Goal: Task Accomplishment & Management: Manage account settings

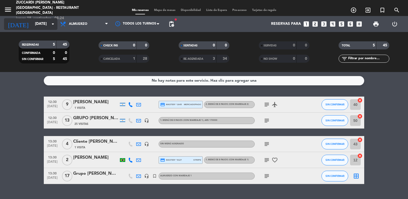
click at [40, 27] on input "[DATE]" at bounding box center [57, 24] width 51 height 10
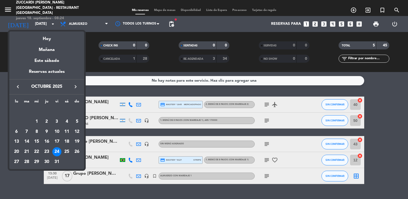
click at [76, 86] on icon "keyboard_arrow_right" at bounding box center [75, 87] width 6 height 6
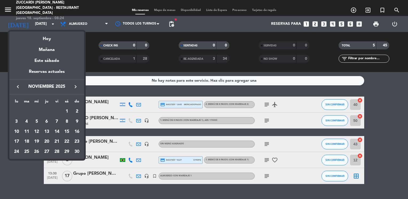
click at [17, 89] on icon "keyboard_arrow_left" at bounding box center [18, 87] width 6 height 6
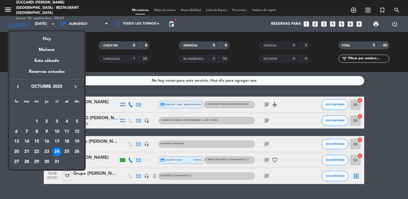
click at [48, 163] on div "30" at bounding box center [46, 162] width 9 height 9
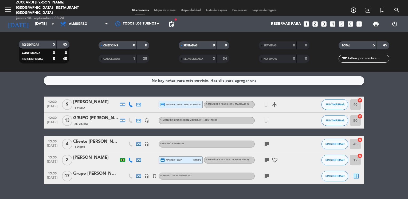
type input "[DEMOGRAPHIC_DATA][DATE]"
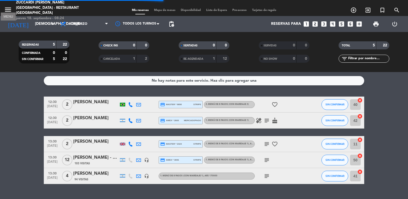
click at [9, 8] on icon "menu" at bounding box center [8, 10] width 8 height 8
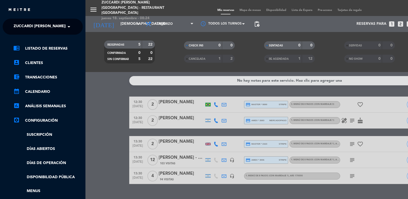
click at [36, 30] on span "Zuccardi [PERSON_NAME][GEOGRAPHIC_DATA] - Restaurant [GEOGRAPHIC_DATA]" at bounding box center [93, 26] width 159 height 11
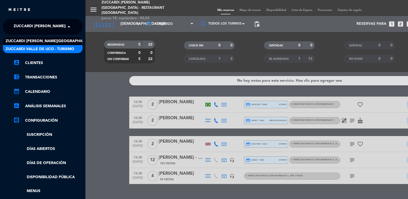
click at [61, 48] on span "Zuccardi Valle de Uco - Turismo" at bounding box center [40, 49] width 69 height 6
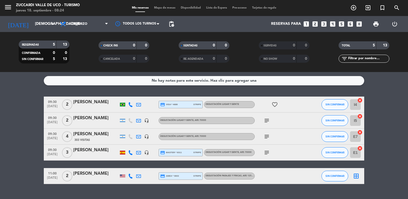
click at [396, 25] on icon "power_settings_new" at bounding box center [395, 24] width 6 height 6
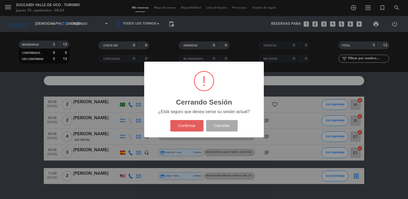
click at [192, 124] on button "Confirmar" at bounding box center [187, 125] width 33 height 11
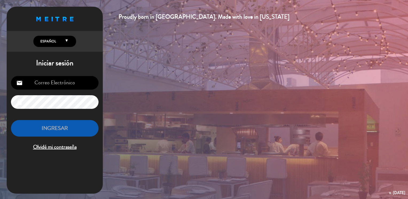
click at [63, 81] on input "email" at bounding box center [55, 83] width 88 height 14
paste input "[EMAIL_ADDRESS][DOMAIN_NAME]"
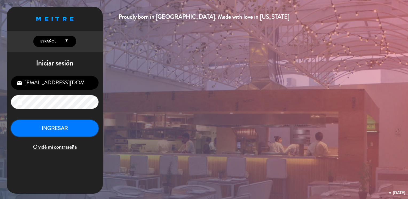
click at [67, 132] on button "INGRESAR" at bounding box center [55, 128] width 88 height 17
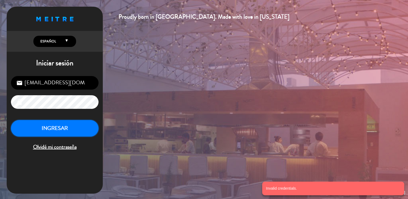
click at [67, 132] on button "INGRESAR" at bounding box center [55, 128] width 88 height 17
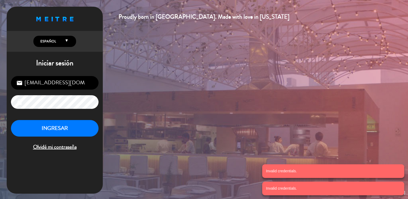
click at [29, 92] on div "[EMAIL_ADDRESS][DOMAIN_NAME] email lock INGRESAR Olvidé mi contraseña" at bounding box center [55, 114] width 96 height 84
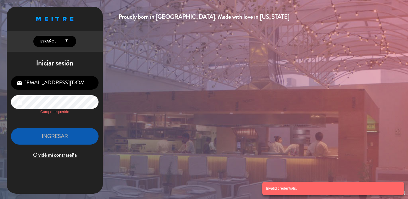
click at [86, 83] on input "[EMAIL_ADDRESS][DOMAIN_NAME]" at bounding box center [55, 83] width 88 height 14
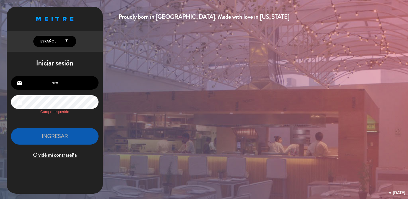
type input "m"
click at [86, 83] on input "email" at bounding box center [55, 83] width 88 height 14
type input "[EMAIL_ADDRESS][DOMAIN_NAME]"
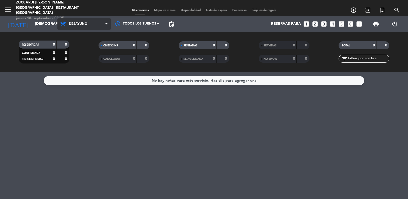
click at [74, 24] on span "Desayuno" at bounding box center [78, 24] width 18 height 4
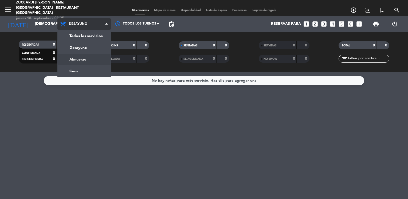
click at [87, 59] on div "menu Zuccardi [PERSON_NAME][GEOGRAPHIC_DATA] - Restaurant [GEOGRAPHIC_DATA] [DA…" at bounding box center [204, 36] width 408 height 72
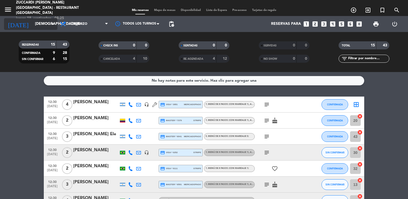
click at [48, 24] on input "[DEMOGRAPHIC_DATA][DATE]" at bounding box center [57, 24] width 51 height 10
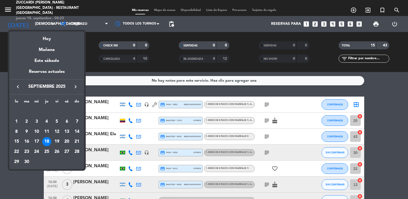
click at [78, 86] on icon "keyboard_arrow_right" at bounding box center [75, 87] width 6 height 6
click at [48, 162] on div "30" at bounding box center [46, 162] width 9 height 9
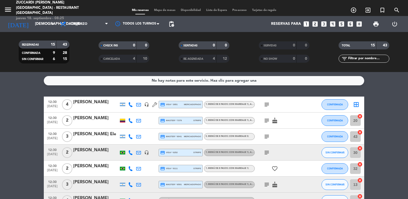
type input "[DEMOGRAPHIC_DATA][DATE]"
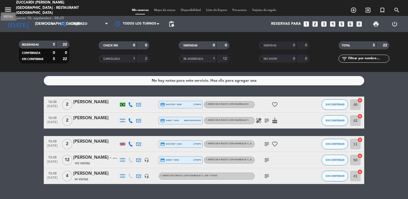
click at [5, 6] on icon "menu" at bounding box center [8, 10] width 8 height 8
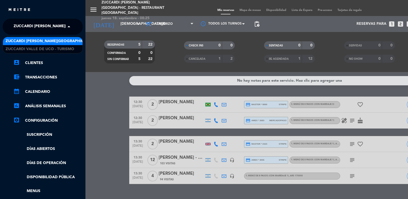
click at [48, 28] on span "Zuccardi [PERSON_NAME][GEOGRAPHIC_DATA] - Restaurant [GEOGRAPHIC_DATA]" at bounding box center [93, 26] width 159 height 11
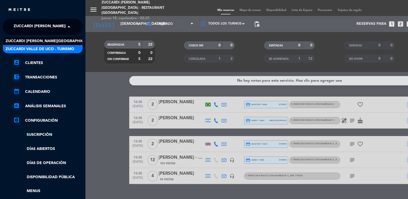
click at [66, 47] on span "Zuccardi Valle de Uco - Turismo" at bounding box center [40, 49] width 69 height 6
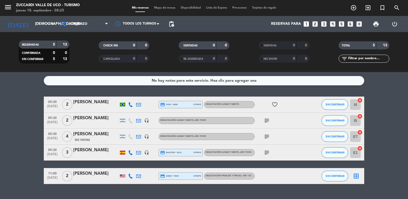
click at [314, 25] on icon "looks_two" at bounding box center [315, 24] width 7 height 7
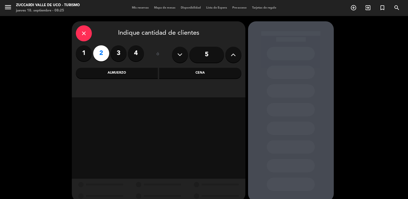
click at [142, 77] on div "Almuerzo" at bounding box center [117, 73] width 82 height 11
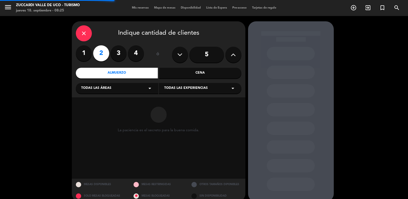
click at [115, 93] on div "Todas las áreas arrow_drop_down" at bounding box center [117, 88] width 83 height 11
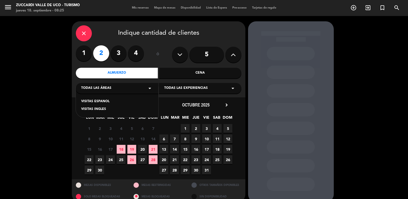
click at [101, 101] on div "VISITAS ESPANOL" at bounding box center [117, 101] width 72 height 5
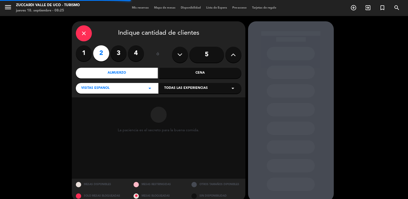
click at [167, 91] on span "Todas las experiencias" at bounding box center [186, 88] width 44 height 5
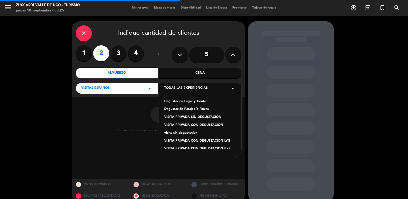
click at [179, 102] on div "Degustación Lugar y Gente" at bounding box center [200, 101] width 72 height 5
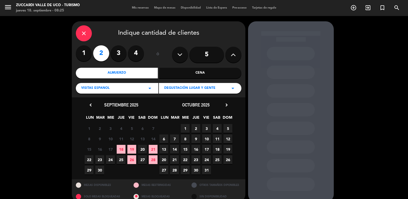
click at [196, 171] on span "30" at bounding box center [196, 170] width 9 height 9
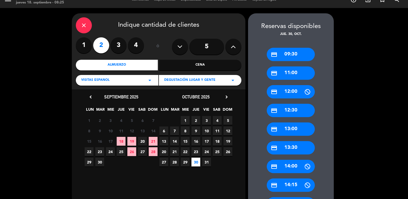
click at [294, 68] on div "credit_card 11:00" at bounding box center [291, 73] width 48 height 13
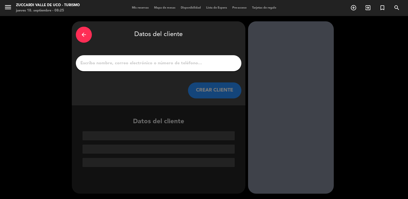
click at [183, 62] on input "1" at bounding box center [159, 63] width 158 height 7
paste input "bckp456789$$"
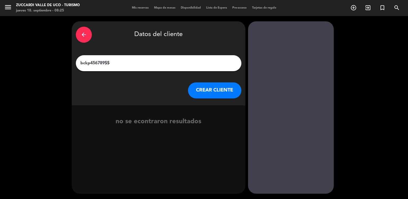
type input "bckp456789$$"
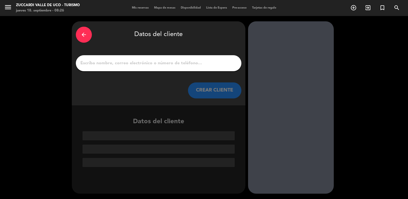
paste input "[PERSON_NAME]"
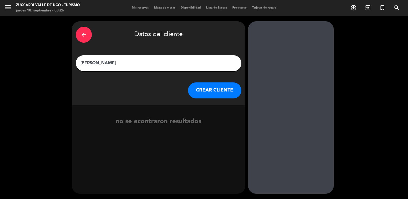
type input "[PERSON_NAME]"
click at [207, 92] on button "CREAR CLIENTE" at bounding box center [214, 91] width 53 height 16
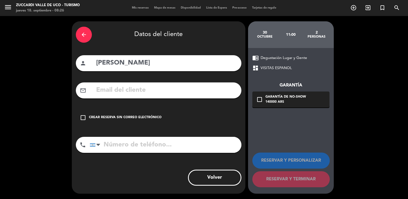
click at [118, 88] on input "text" at bounding box center [167, 90] width 142 height 11
paste input "[EMAIL_ADDRESS][DOMAIN_NAME]"
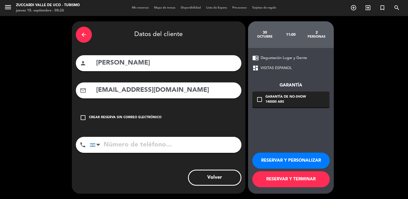
type input "[EMAIL_ADDRESS][DOMAIN_NAME]"
click at [285, 161] on button "RESERVAR Y PERSONALIZAR" at bounding box center [292, 161] width 78 height 16
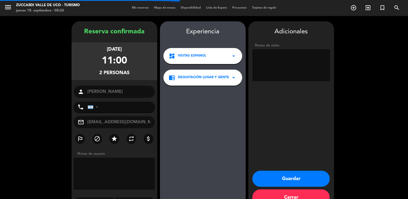
scroll to position [14, 0]
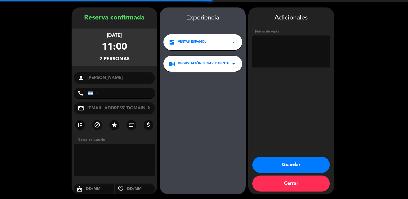
click at [307, 52] on textarea at bounding box center [292, 52] width 78 height 32
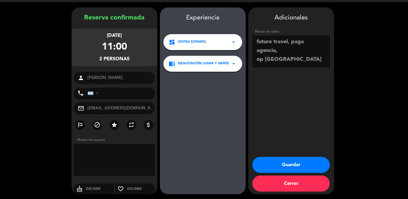
type textarea "futuro travel, paga agencia, op [GEOGRAPHIC_DATA]"
click at [271, 165] on button "Guardar" at bounding box center [292, 165] width 78 height 16
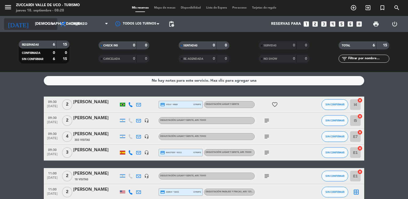
click at [36, 26] on input "[DEMOGRAPHIC_DATA][DATE]" at bounding box center [57, 24] width 51 height 10
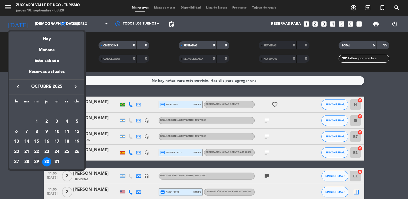
click at [36, 162] on div "29" at bounding box center [36, 162] width 9 height 9
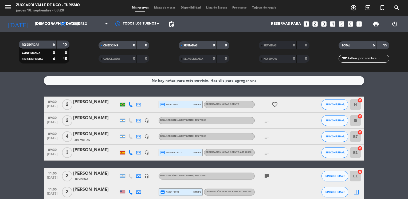
type input "[DATE]"
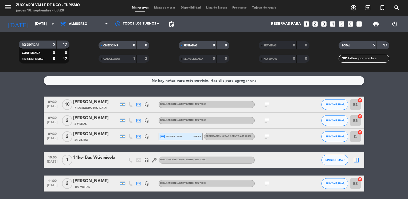
click at [25, 128] on bookings-row "09:30 [DATE] [PERSON_NAME] 7 Visitas headset_mic Degustación Lugar y Gente , AR…" at bounding box center [204, 144] width 408 height 95
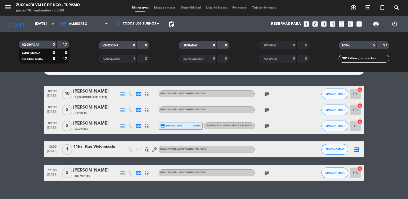
scroll to position [19, 0]
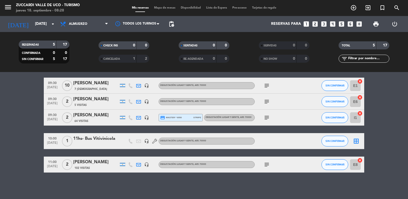
click at [350, 25] on icon "looks_6" at bounding box center [350, 24] width 7 height 7
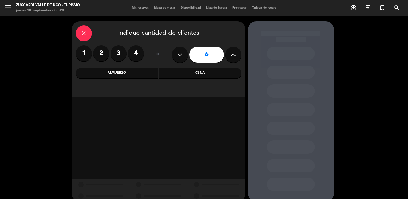
click at [129, 77] on div "Almuerzo" at bounding box center [117, 73] width 82 height 11
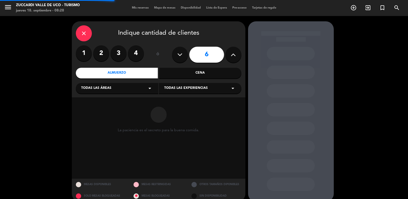
click at [117, 87] on div "Todas las áreas arrow_drop_down" at bounding box center [117, 88] width 83 height 11
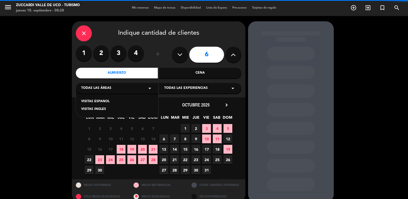
click at [104, 108] on div "VISITAS INGLES" at bounding box center [117, 109] width 72 height 5
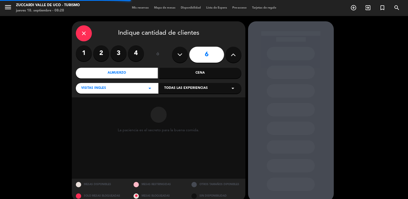
click at [178, 90] on span "Todas las experiencias" at bounding box center [186, 88] width 44 height 5
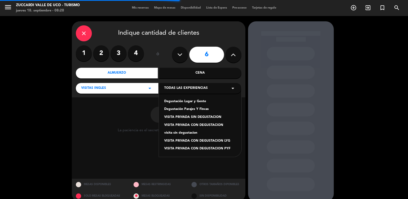
click at [180, 102] on div "Degustación Lugar y Gente" at bounding box center [200, 101] width 72 height 5
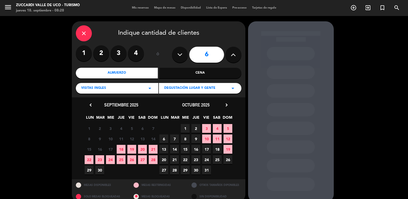
click at [184, 174] on span "29" at bounding box center [185, 170] width 9 height 9
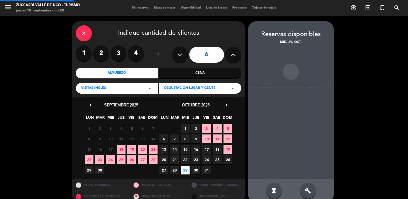
scroll to position [8, 0]
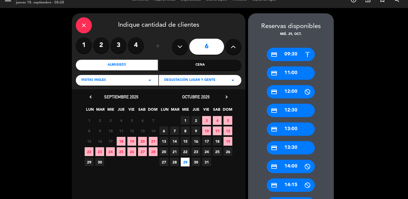
click at [291, 73] on div "credit_card 11:00" at bounding box center [291, 73] width 48 height 13
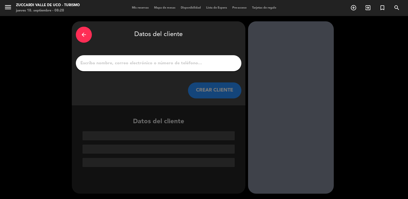
scroll to position [0, 0]
click at [199, 65] on input "1" at bounding box center [159, 63] width 158 height 7
paste input "[PERSON_NAME]"
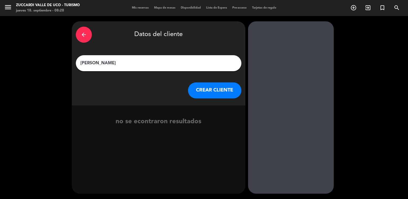
type input "[PERSON_NAME]"
click at [204, 92] on button "CREAR CLIENTE" at bounding box center [214, 91] width 53 height 16
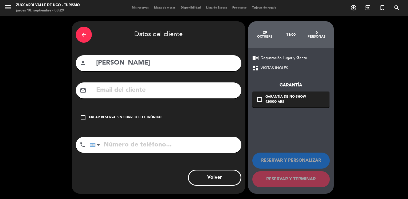
click at [110, 87] on input "text" at bounding box center [167, 90] width 142 height 11
paste input "[EMAIL_ADDRESS][DOMAIN_NAME]"
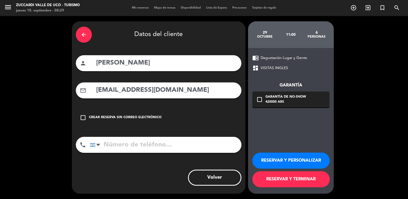
type input "[EMAIL_ADDRESS][DOMAIN_NAME]"
click at [275, 157] on button "RESERVAR Y PERSONALIZAR" at bounding box center [292, 161] width 78 height 16
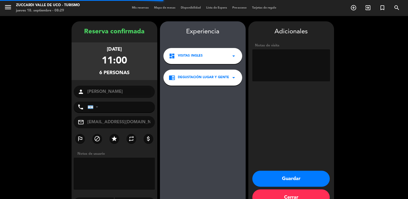
scroll to position [14, 0]
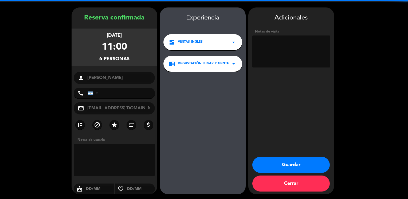
click at [285, 57] on textarea at bounding box center [292, 52] width 78 height 32
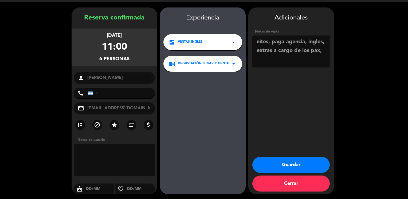
type textarea "nites, paga agencia, ingles, extras a cargo de los pax,"
click at [286, 165] on button "Guardar" at bounding box center [292, 165] width 78 height 16
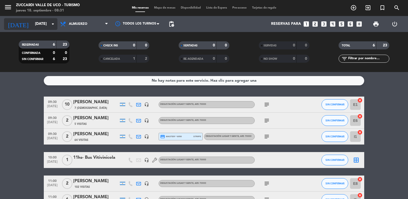
click at [42, 22] on input "[DATE]" at bounding box center [57, 24] width 51 height 10
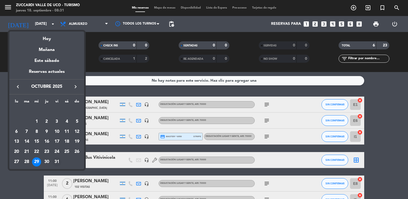
click at [57, 163] on div "31" at bounding box center [56, 162] width 9 height 9
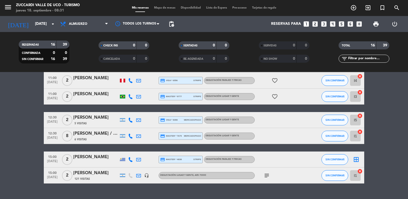
scroll to position [192, 0]
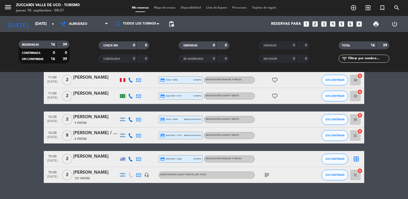
click at [12, 153] on bookings-row "09:30 [DATE] 2 [PERSON_NAME] credit_card master * 6907 stripe Degustación Lugar…" at bounding box center [204, 43] width 408 height 279
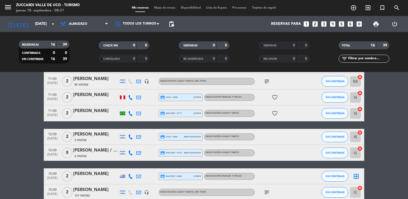
scroll to position [203, 0]
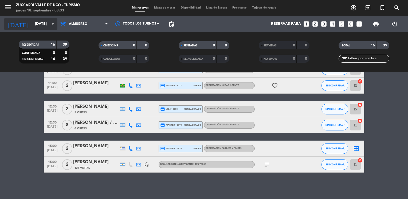
click at [44, 21] on input "[DATE]" at bounding box center [57, 24] width 51 height 10
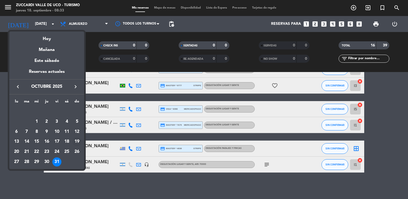
click at [75, 142] on div "19" at bounding box center [76, 141] width 9 height 9
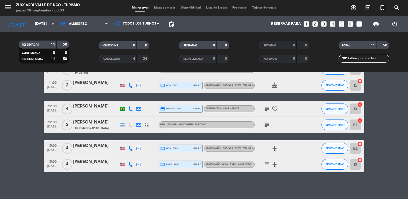
scroll to position [123, 0]
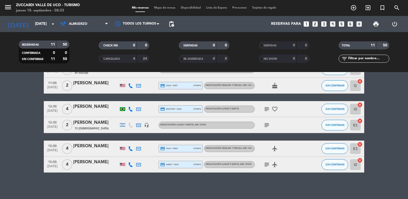
click at [33, 91] on bookings-row "09:30 [DATE] [PERSON_NAME] 122 Visitas headset_mic Degustación Lugar y Gente , …" at bounding box center [204, 73] width 408 height 199
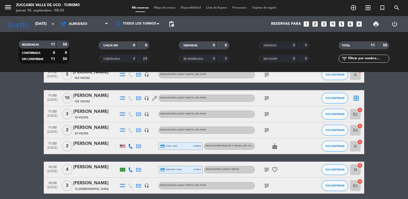
scroll to position [118, 0]
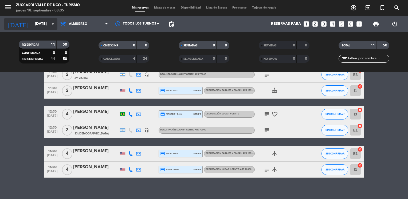
click at [36, 26] on input "[DATE]" at bounding box center [57, 24] width 51 height 10
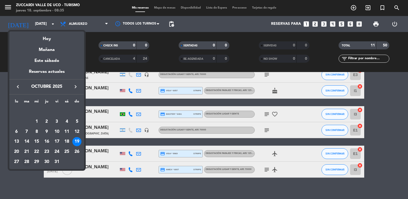
click at [26, 163] on div "28" at bounding box center [26, 162] width 9 height 9
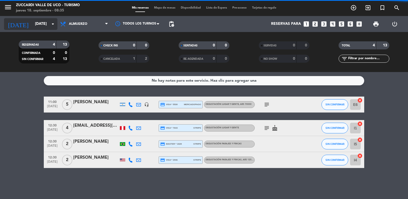
scroll to position [0, 0]
click at [32, 26] on input "[DATE]" at bounding box center [57, 24] width 51 height 10
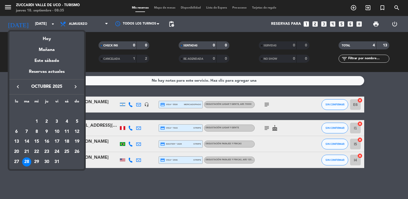
click at [17, 88] on icon "keyboard_arrow_left" at bounding box center [18, 87] width 6 height 6
click at [76, 153] on div "28" at bounding box center [76, 152] width 9 height 9
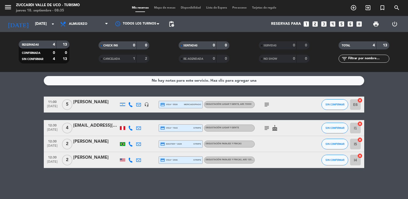
type input "[DATE]"
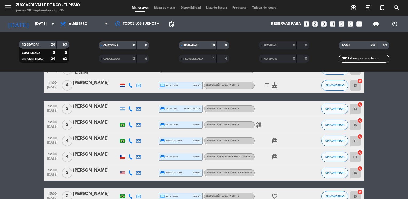
scroll to position [246, 0]
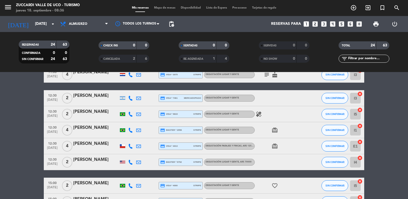
click at [318, 24] on icon "looks_two" at bounding box center [315, 24] width 7 height 7
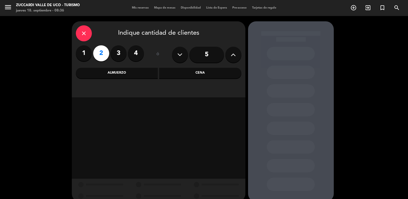
click at [145, 76] on div "Almuerzo" at bounding box center [117, 73] width 82 height 11
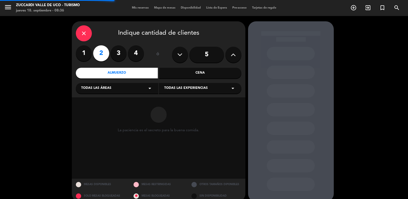
click at [121, 92] on div "Todas las áreas arrow_drop_down" at bounding box center [117, 88] width 83 height 11
click at [90, 111] on div "VISITAS INGLES" at bounding box center [117, 109] width 72 height 5
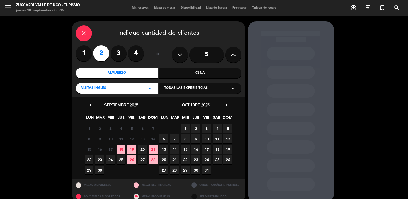
click at [178, 93] on div "Todas las experiencias arrow_drop_down" at bounding box center [200, 88] width 83 height 11
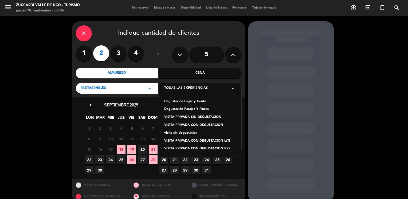
click at [187, 102] on div "Degustación Lugar y Gente" at bounding box center [200, 101] width 72 height 5
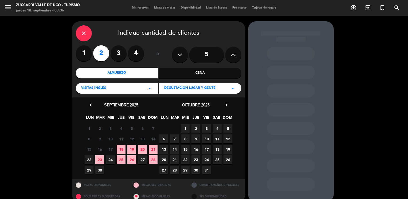
click at [150, 160] on span "28" at bounding box center [153, 160] width 9 height 9
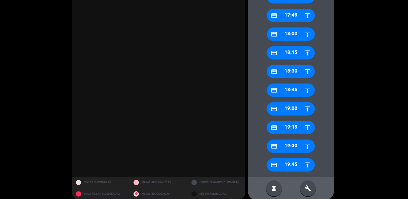
scroll to position [334, 0]
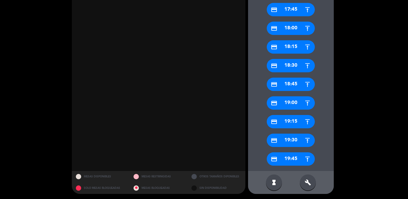
click at [305, 179] on div "build" at bounding box center [308, 183] width 16 height 16
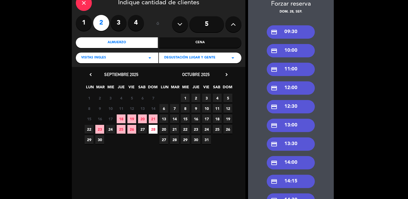
scroll to position [24, 0]
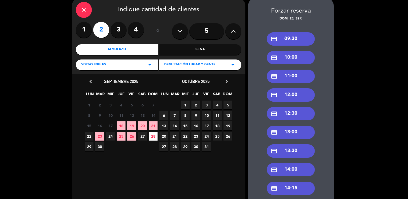
click at [299, 115] on div "credit_card 12:30" at bounding box center [291, 113] width 48 height 13
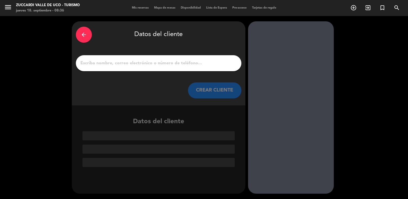
click at [183, 65] on input "1" at bounding box center [159, 63] width 158 height 7
paste input "[PERSON_NAME]"
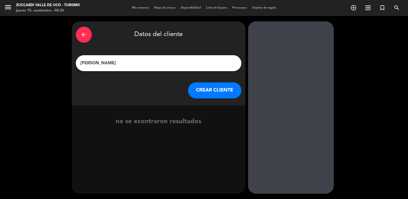
type input "[PERSON_NAME]"
click at [215, 90] on button "CREAR CLIENTE" at bounding box center [214, 91] width 53 height 16
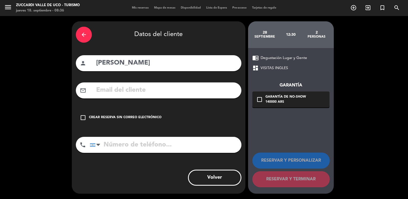
click at [109, 89] on input "text" at bounding box center [167, 90] width 142 height 11
paste input "[EMAIL_ADDRESS][DOMAIN_NAME]"
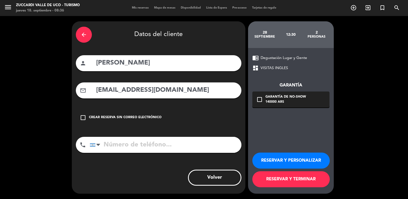
type input "[EMAIL_ADDRESS][DOMAIN_NAME]"
click at [280, 160] on button "RESERVAR Y PERSONALIZAR" at bounding box center [292, 161] width 78 height 16
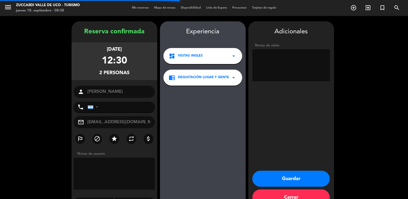
scroll to position [14, 0]
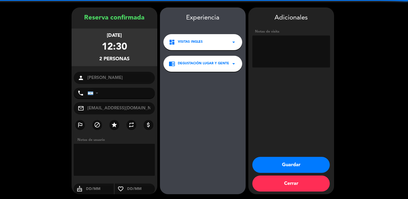
click at [278, 47] on textarea at bounding box center [292, 52] width 78 height 32
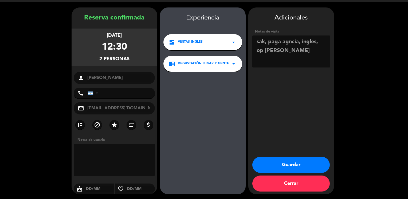
click at [288, 43] on textarea at bounding box center [292, 52] width 78 height 32
type textarea "sak, paga agencia, ingles, op [PERSON_NAME]"
click at [270, 162] on button "Guardar" at bounding box center [292, 165] width 78 height 16
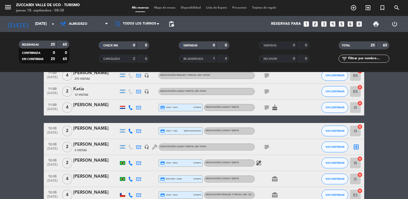
scroll to position [214, 0]
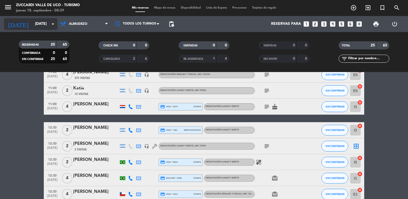
click at [45, 23] on input "[DATE]" at bounding box center [57, 24] width 51 height 10
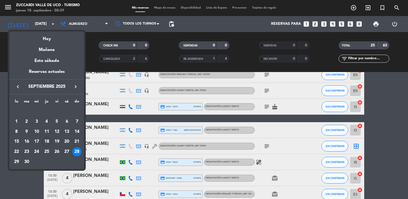
click at [74, 88] on icon "keyboard_arrow_right" at bounding box center [75, 87] width 6 height 6
click at [47, 142] on div "16" at bounding box center [46, 141] width 9 height 9
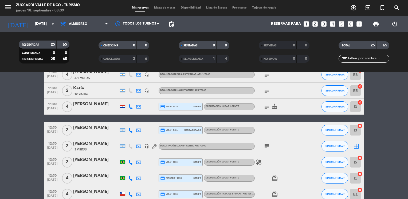
type input "[DEMOGRAPHIC_DATA][DATE]"
click at [10, 7] on icon "menu" at bounding box center [8, 7] width 8 height 8
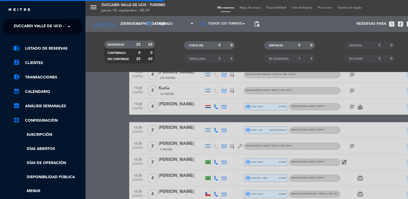
scroll to position [91, 0]
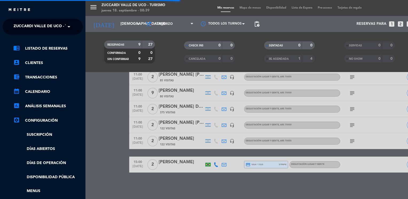
click at [32, 23] on span "Zuccardi Valle de Uco - Turismo" at bounding box center [48, 26] width 69 height 11
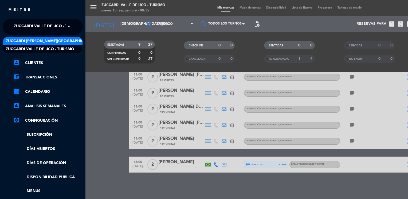
click at [61, 40] on span "Zuccardi [PERSON_NAME][GEOGRAPHIC_DATA] - Restaurant [GEOGRAPHIC_DATA]" at bounding box center [85, 41] width 159 height 6
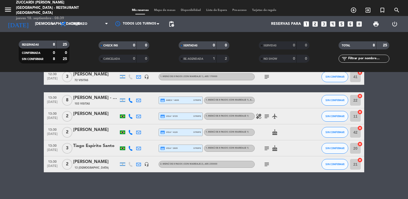
scroll to position [60, 0]
click at [35, 101] on bookings-row "12:30 [DATE] 3 [PERSON_NAME] 20 [DEMOGRAPHIC_DATA] headset_mic 1. MENÚ DE 8 PAS…" at bounding box center [204, 105] width 408 height 136
click at [95, 75] on div "[PERSON_NAME]" at bounding box center [95, 74] width 45 height 7
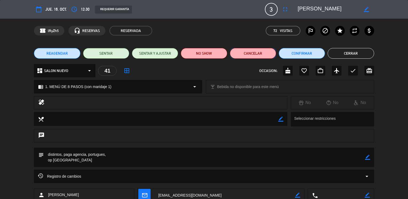
click at [245, 53] on button "Cancelar" at bounding box center [253, 53] width 46 height 11
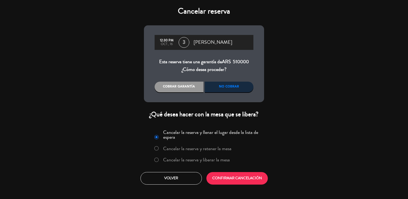
click at [158, 161] on input "Cancelar la reserva y liberar la mesa" at bounding box center [156, 159] width 3 height 3
radio input "true"
click at [226, 184] on button "CONFIRMAR CANCELACIÓN" at bounding box center [237, 178] width 61 height 13
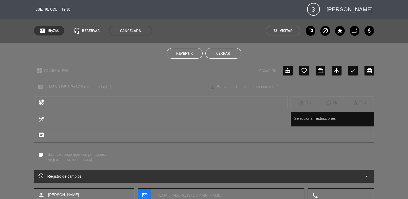
click at [208, 54] on button "Cerrar" at bounding box center [224, 53] width 36 height 11
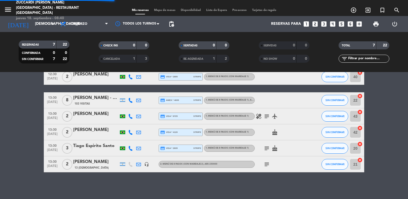
scroll to position [44, 0]
click at [44, 25] on input "[DEMOGRAPHIC_DATA][DATE]" at bounding box center [57, 24] width 51 height 10
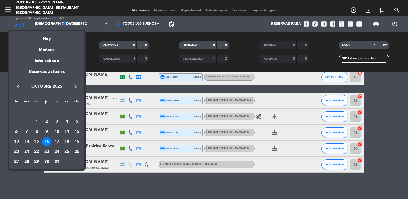
click at [78, 88] on icon "keyboard_arrow_right" at bounding box center [75, 87] width 6 height 6
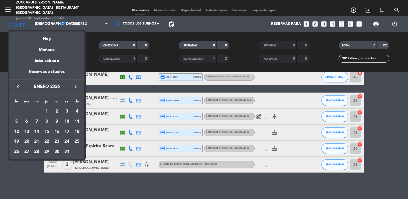
click at [78, 88] on icon "keyboard_arrow_right" at bounding box center [75, 87] width 6 height 6
click at [18, 87] on icon "keyboard_arrow_left" at bounding box center [18, 87] width 6 height 6
click at [57, 132] on div "16" at bounding box center [56, 132] width 9 height 9
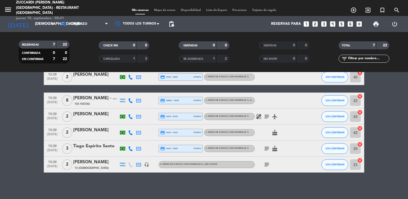
type input "vie. 16 ene."
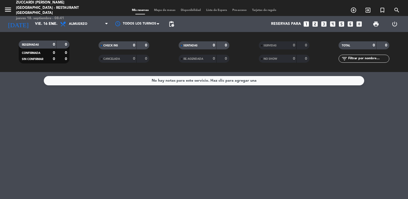
click at [316, 24] on icon "looks_two" at bounding box center [315, 24] width 7 height 7
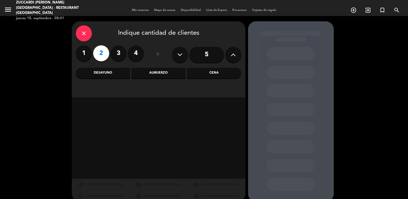
click at [141, 76] on div "Almuerzo" at bounding box center [159, 73] width 54 height 11
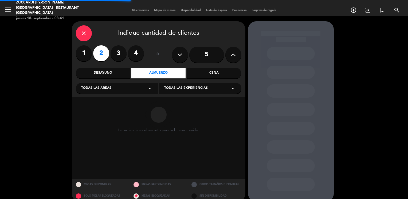
click at [121, 87] on div "Todas las áreas arrow_drop_down" at bounding box center [117, 88] width 83 height 11
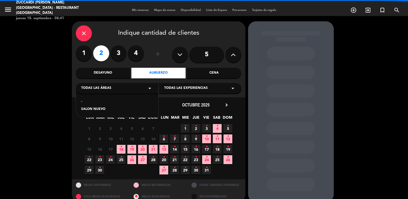
click at [95, 110] on div "SALON NUEVO" at bounding box center [117, 109] width 72 height 5
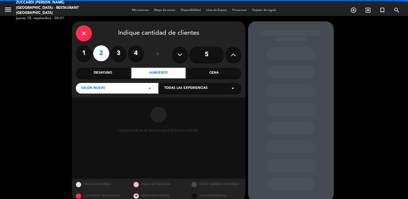
click at [168, 89] on span "Todas las experiencias" at bounding box center [186, 88] width 44 height 5
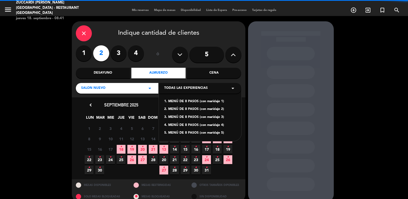
click at [174, 102] on div "1. MENÚ DE 8 PASOS (con maridaje 1)" at bounding box center [200, 101] width 72 height 5
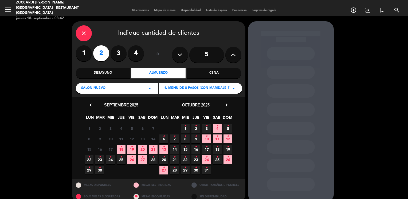
click at [226, 105] on icon "chevron_right" at bounding box center [227, 105] width 6 height 6
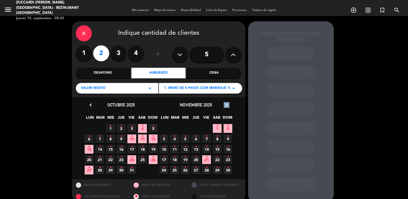
click at [226, 105] on icon "chevron_right" at bounding box center [227, 105] width 6 height 6
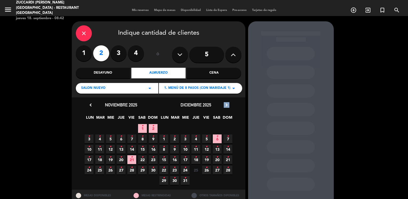
click at [226, 105] on icon "chevron_right" at bounding box center [227, 105] width 6 height 6
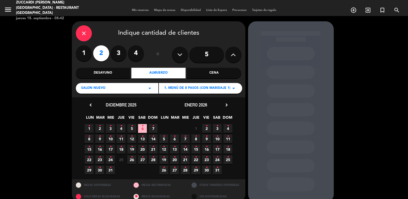
click at [206, 151] on icon "•" at bounding box center [207, 147] width 2 height 9
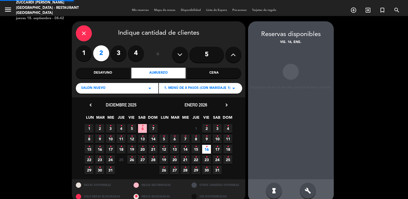
scroll to position [8, 0]
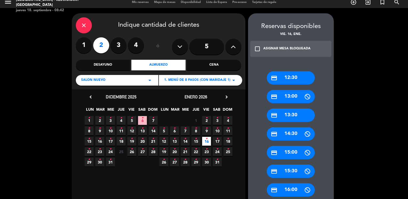
click at [291, 120] on div "credit_card 13:30" at bounding box center [291, 115] width 48 height 13
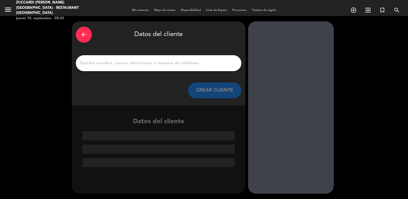
scroll to position [0, 0]
click at [170, 64] on input "1" at bounding box center [159, 63] width 158 height 7
paste input "[PERSON_NAME] y [PERSON_NAME]"
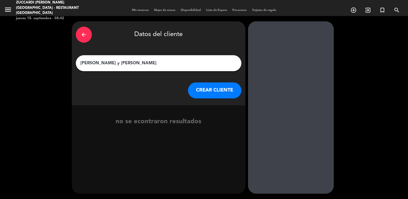
type input "[PERSON_NAME] y [PERSON_NAME]"
click at [196, 88] on button "CREAR CLIENTE" at bounding box center [214, 91] width 53 height 16
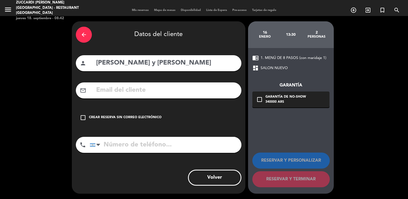
click at [118, 88] on input "text" at bounding box center [167, 90] width 142 height 11
paste input "[EMAIL_ADDRESS][DOMAIN_NAME]"
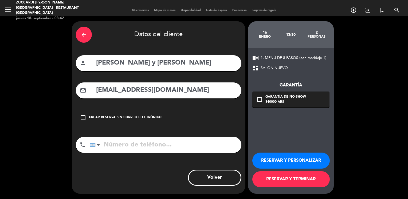
type input "[EMAIL_ADDRESS][DOMAIN_NAME]"
click at [269, 157] on button "RESERVAR Y PERSONALIZAR" at bounding box center [292, 161] width 78 height 16
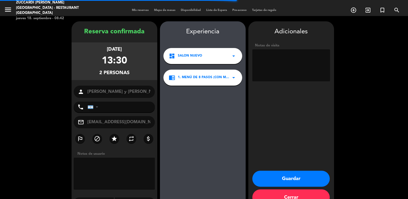
scroll to position [14, 0]
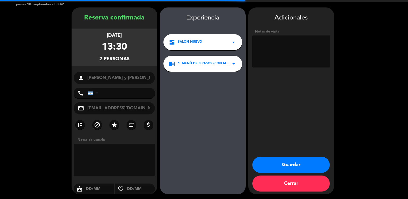
click at [291, 60] on textarea at bounding box center [292, 52] width 78 height 32
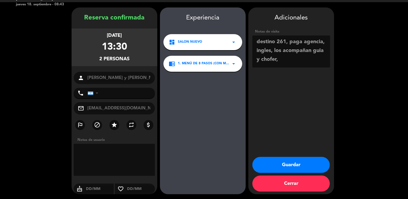
scroll to position [4, 0]
type textarea "destino 261, paga agencia, ingles, los acompañan guia y chofer, op [PERSON_NAME]"
click at [284, 164] on button "Guardar" at bounding box center [292, 165] width 78 height 16
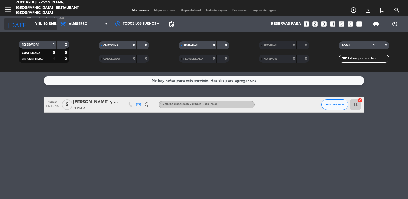
click at [42, 28] on input "vie. 16 ene." at bounding box center [57, 24] width 51 height 10
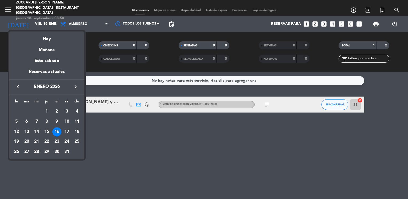
click at [17, 84] on icon "keyboard_arrow_left" at bounding box center [18, 87] width 6 height 6
click at [37, 162] on div "29" at bounding box center [36, 162] width 9 height 9
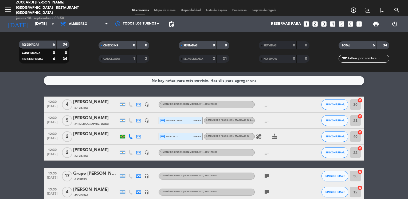
click at [17, 118] on bookings-row "12:30 [DATE] 4 [PERSON_NAME] 57 Visitas headset_mic 1. MENÚ DE 8 PASOS (con mar…" at bounding box center [204, 149] width 408 height 104
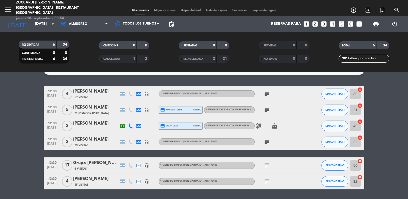
scroll to position [21, 0]
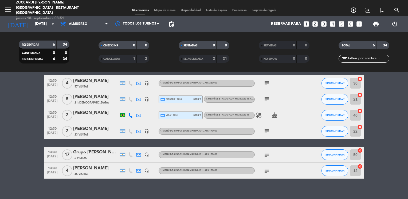
click at [269, 170] on icon "subject" at bounding box center [267, 171] width 6 height 6
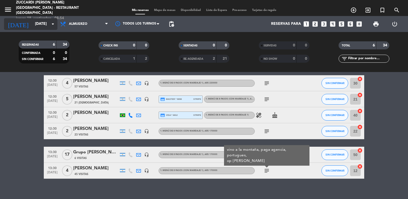
click at [33, 28] on input "[DATE]" at bounding box center [57, 24] width 51 height 10
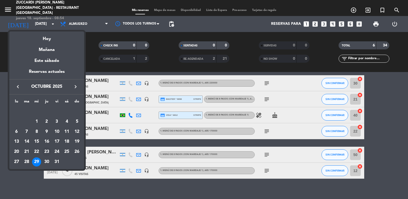
click at [48, 153] on div "23" at bounding box center [46, 152] width 9 height 9
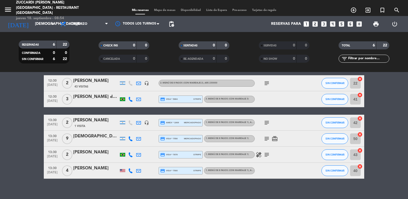
click at [18, 106] on bookings-row "12:30 [DATE] 2 [PERSON_NAME] 43 Visitas headset_mic 2. MENÚ DE 8 PASOS (con mar…" at bounding box center [204, 127] width 408 height 104
click at [35, 25] on input "[DEMOGRAPHIC_DATA][DATE]" at bounding box center [57, 24] width 51 height 10
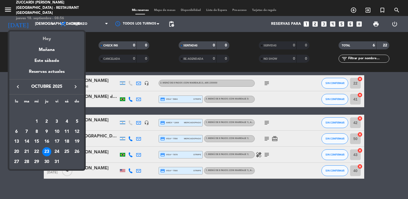
click at [42, 40] on div "Hoy" at bounding box center [46, 37] width 75 height 11
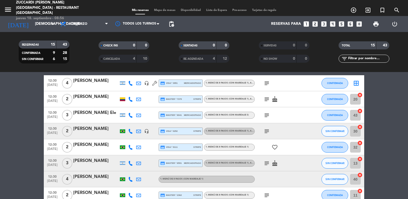
click at [25, 109] on bookings-row "12:30 [DATE] 4 [PERSON_NAME] headset_mic credit_card visa * 3951 mercadopago 1.…" at bounding box center [204, 199] width 408 height 248
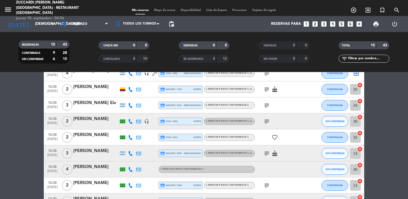
scroll to position [0, 0]
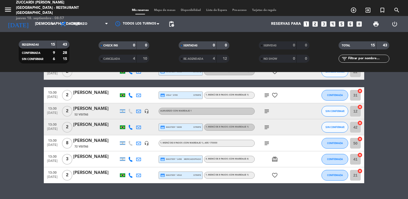
scroll to position [129, 0]
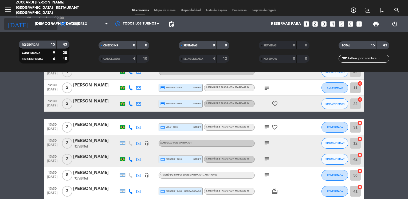
click at [40, 29] on div "[DATE] [DATE] arrow_drop_down" at bounding box center [30, 24] width 53 height 12
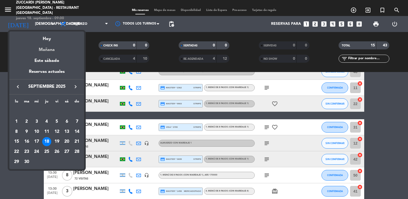
click at [47, 50] on div "Mañana" at bounding box center [46, 48] width 75 height 11
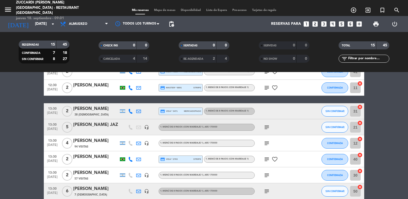
click at [25, 95] on bookings-row "12:30 [DATE] 4 [PERSON_NAME] credit_card amex * 1433 mercadopago 1. MENÚ DE 8 P…" at bounding box center [204, 92] width 408 height 248
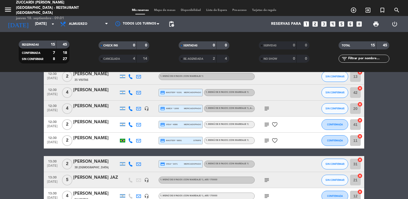
scroll to position [76, 0]
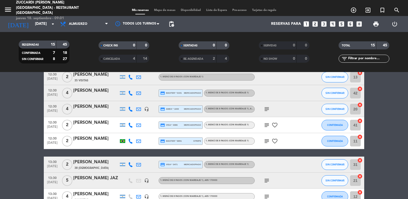
click at [94, 108] on div "[PERSON_NAME]" at bounding box center [95, 106] width 45 height 7
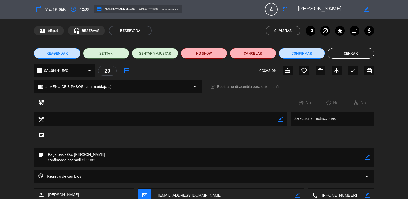
click at [346, 54] on button "Cerrar" at bounding box center [351, 53] width 46 height 11
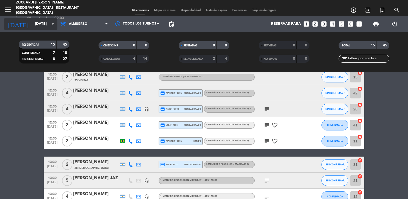
click at [32, 27] on input "[DATE]" at bounding box center [57, 24] width 51 height 10
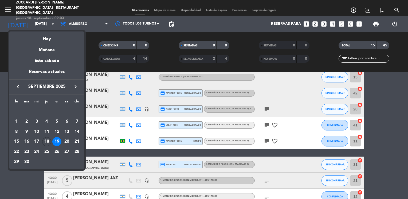
click at [75, 86] on icon "keyboard_arrow_right" at bounding box center [75, 87] width 6 height 6
click at [58, 133] on div "10" at bounding box center [56, 132] width 9 height 9
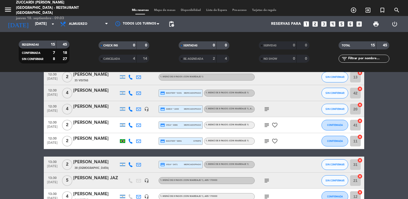
type input "[DATE]"
click at [12, 7] on span "menu" at bounding box center [10, 10] width 12 height 13
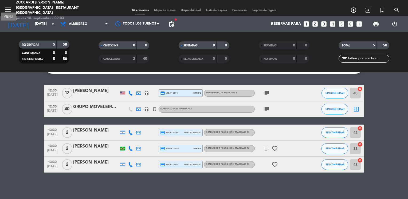
click at [10, 7] on icon "menu" at bounding box center [8, 10] width 8 height 8
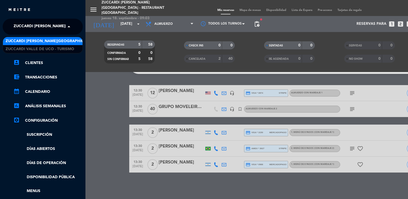
click at [38, 28] on span "Zuccardi [PERSON_NAME][GEOGRAPHIC_DATA] - Restaurant [GEOGRAPHIC_DATA]" at bounding box center [93, 26] width 159 height 11
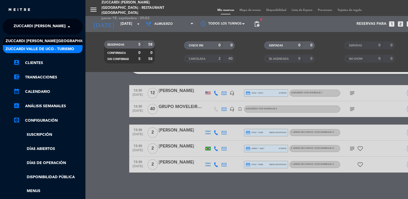
click at [64, 49] on span "Zuccardi Valle de Uco - Turismo" at bounding box center [40, 49] width 69 height 6
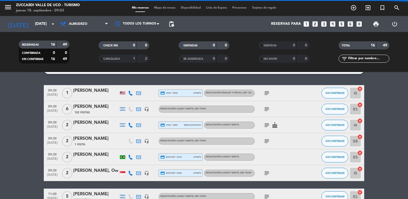
scroll to position [76, 0]
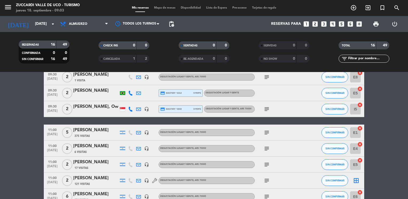
click at [15, 103] on bookings-row "09:30 [DATE] 1 [PERSON_NAME] credit_card visa * 9540 stripe Degustación Parajes…" at bounding box center [204, 160] width 408 height 279
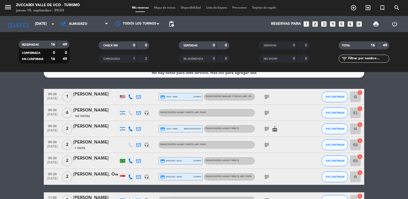
scroll to position [0, 0]
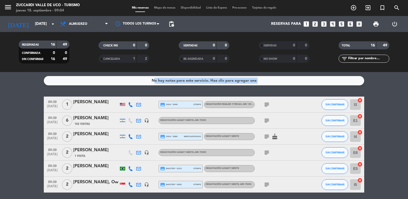
drag, startPoint x: 15, startPoint y: 103, endPoint x: 17, endPoint y: 146, distance: 43.1
click at [94, 118] on div "[PERSON_NAME]" at bounding box center [95, 118] width 45 height 7
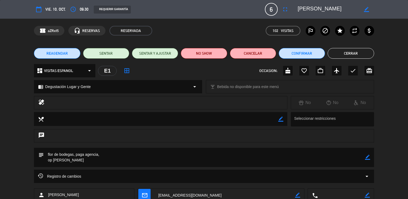
click at [338, 54] on button "Cerrar" at bounding box center [351, 53] width 46 height 11
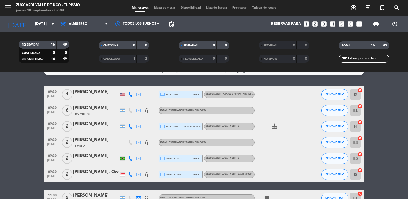
scroll to position [11, 0]
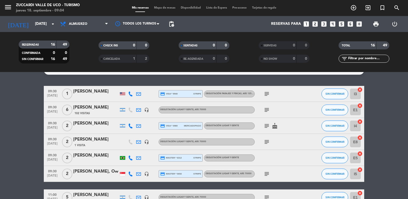
click at [80, 108] on div "[PERSON_NAME]" at bounding box center [95, 107] width 45 height 7
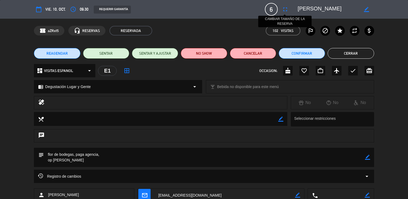
click at [283, 13] on button "fullscreen" at bounding box center [286, 10] width 10 height 10
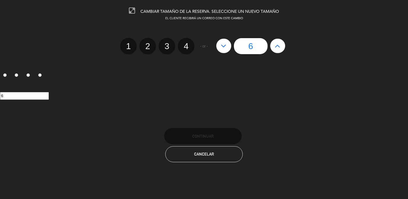
click at [274, 51] on button at bounding box center [278, 46] width 15 height 14
type input "7"
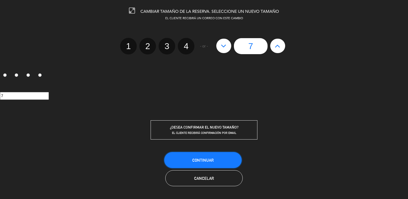
click at [191, 165] on button "Continuar" at bounding box center [203, 160] width 78 height 16
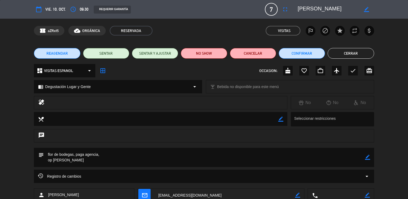
click at [334, 54] on button "Cerrar" at bounding box center [351, 53] width 46 height 11
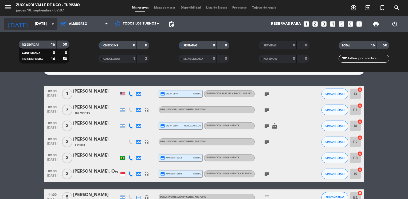
click at [45, 24] on input "[DATE]" at bounding box center [57, 24] width 51 height 10
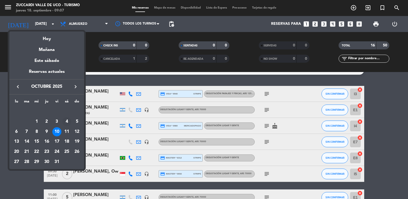
click at [67, 122] on div "4" at bounding box center [66, 121] width 9 height 9
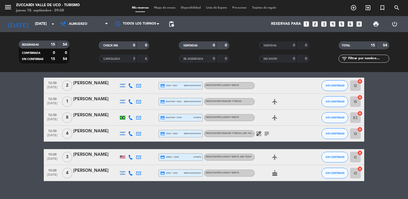
scroll to position [187, 0]
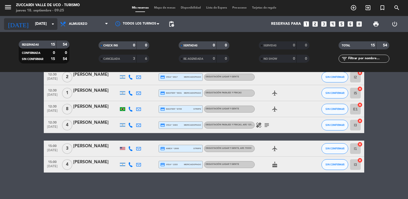
click at [52, 23] on icon "arrow_drop_down" at bounding box center [53, 24] width 6 height 6
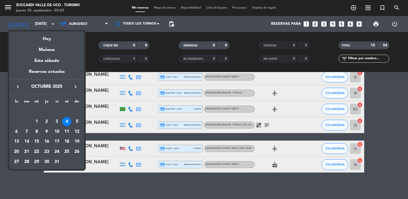
click at [17, 86] on icon "keyboard_arrow_left" at bounding box center [18, 87] width 6 height 6
click at [26, 152] on div "23" at bounding box center [26, 152] width 9 height 9
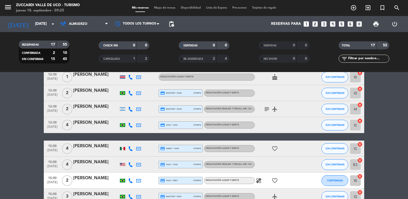
click at [7, 2] on span "menu" at bounding box center [10, 8] width 12 height 13
click at [25, 110] on bookings-row "09:30 [DATE] 3 [PERSON_NAME] 2 Visitas credit_card master * 4633 mercadopago De…" at bounding box center [204, 57] width 408 height 295
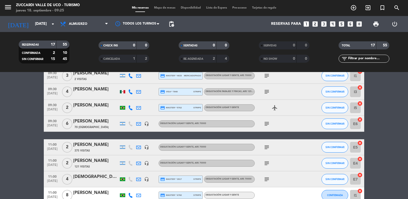
scroll to position [0, 0]
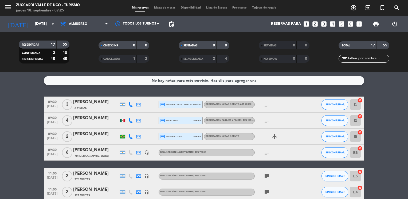
click at [109, 119] on div "[PERSON_NAME]" at bounding box center [95, 118] width 45 height 7
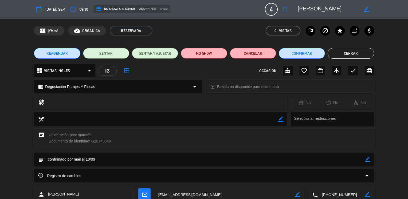
click at [399, 39] on div "confirmation_number jYMrs1 cloud_done ORGÁNICA RESERVADA 0 Visitas outlined_fla…" at bounding box center [204, 31] width 408 height 24
click at [361, 53] on button "Cerrar" at bounding box center [351, 53] width 46 height 11
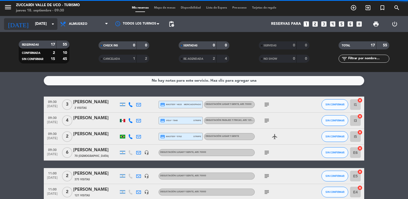
click at [32, 22] on input "[DATE]" at bounding box center [57, 24] width 51 height 10
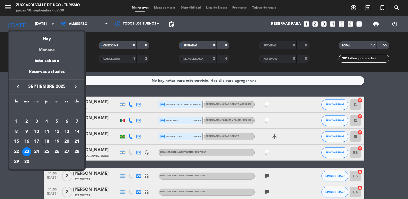
click at [48, 50] on div "Mañana" at bounding box center [46, 48] width 75 height 11
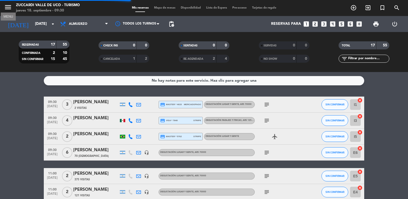
click at [11, 9] on icon "menu" at bounding box center [8, 7] width 8 height 8
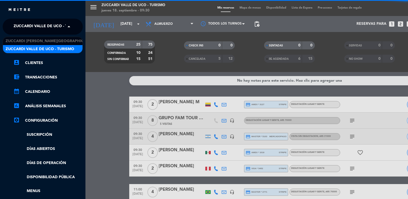
click at [50, 26] on span "Zuccardi Valle de Uco - Turismo" at bounding box center [48, 26] width 69 height 11
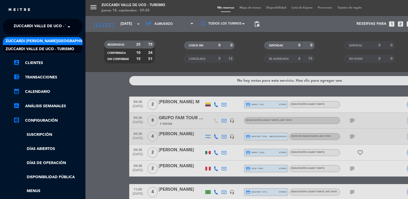
click at [69, 43] on span "Zuccardi [PERSON_NAME][GEOGRAPHIC_DATA] - Restaurant [GEOGRAPHIC_DATA]" at bounding box center [85, 41] width 159 height 6
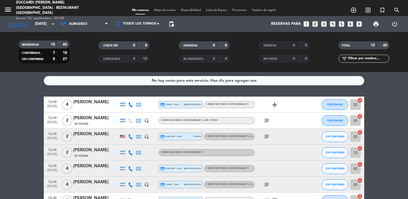
click at [40, 21] on input "[DATE]" at bounding box center [57, 24] width 51 height 10
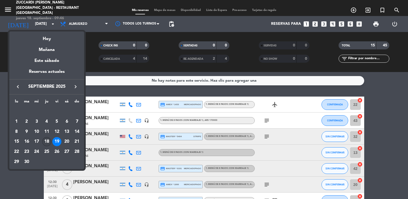
click at [47, 144] on div "18" at bounding box center [46, 141] width 9 height 9
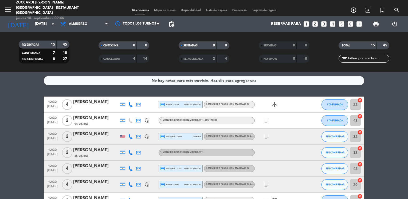
type input "[DEMOGRAPHIC_DATA][DATE]"
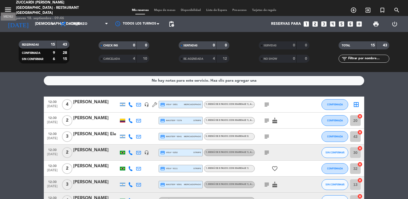
click at [5, 7] on icon "menu" at bounding box center [8, 10] width 8 height 8
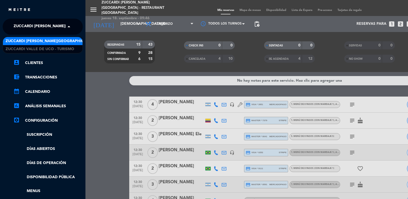
click at [41, 23] on span "Zuccardi [PERSON_NAME][GEOGRAPHIC_DATA] - Restaurant [GEOGRAPHIC_DATA]" at bounding box center [93, 26] width 159 height 11
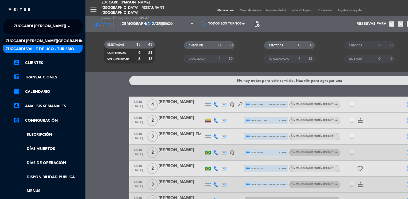
click at [65, 48] on span "Zuccardi Valle de Uco - Turismo" at bounding box center [40, 49] width 69 height 6
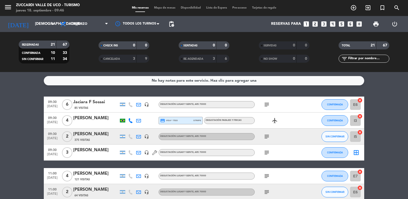
click at [94, 134] on div "[PERSON_NAME]" at bounding box center [95, 134] width 45 height 7
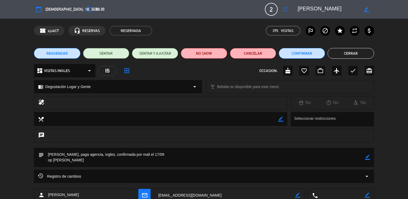
click at [370, 157] on icon "border_color" at bounding box center [367, 157] width 5 height 5
click at [158, 153] on textarea at bounding box center [204, 157] width 321 height 19
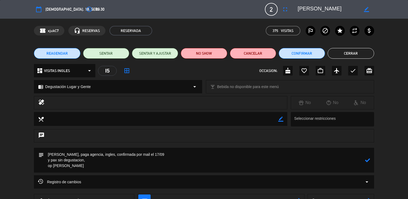
type textarea "[PERSON_NAME], paga agencia, ingles, confirmada por mail el 17/09 y pax sin deg…"
click at [368, 162] on icon at bounding box center [367, 160] width 5 height 5
click at [356, 54] on button "Cerrar" at bounding box center [351, 53] width 46 height 11
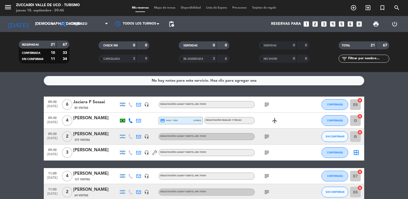
click at [265, 136] on icon "subject" at bounding box center [267, 137] width 6 height 6
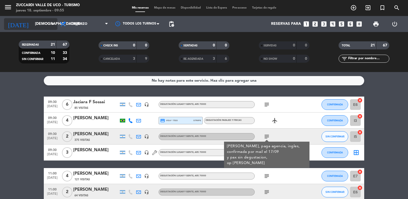
click at [41, 26] on input "[DEMOGRAPHIC_DATA][DATE]" at bounding box center [57, 24] width 51 height 10
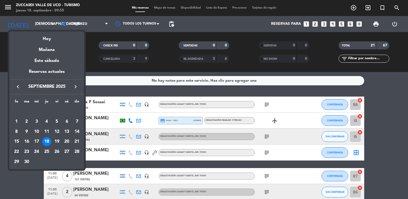
click at [18, 151] on div "22" at bounding box center [16, 152] width 9 height 9
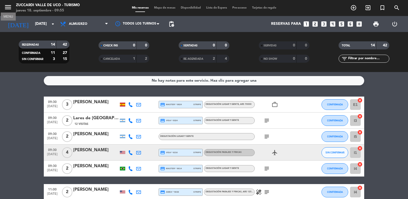
click at [7, 8] on icon "menu" at bounding box center [8, 7] width 8 height 8
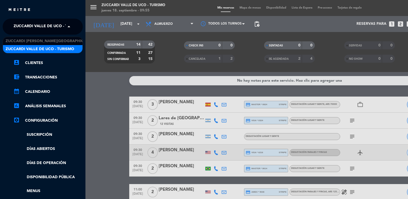
click at [64, 26] on span "Zuccardi Valle de Uco - Turismo" at bounding box center [48, 26] width 69 height 11
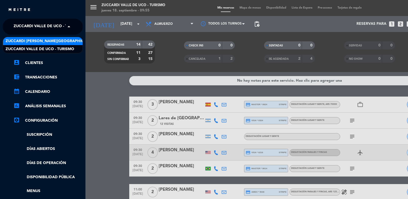
click at [70, 40] on span "Zuccardi [PERSON_NAME][GEOGRAPHIC_DATA] - Restaurant [GEOGRAPHIC_DATA]" at bounding box center [85, 41] width 159 height 6
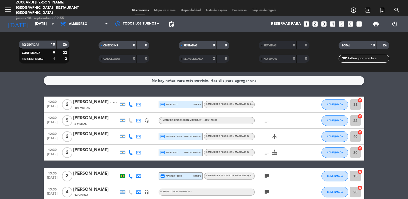
click at [19, 103] on bookings-row "12:30 [DATE] 2 [PERSON_NAME] - The Vines 103 Visitas credit_card visa * 1227 st…" at bounding box center [204, 181] width 408 height 168
click at [41, 22] on input "[DATE]" at bounding box center [57, 24] width 51 height 10
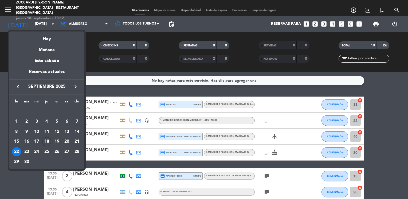
click at [76, 88] on icon "keyboard_arrow_right" at bounding box center [75, 87] width 6 height 6
click at [59, 142] on div "17" at bounding box center [56, 141] width 9 height 9
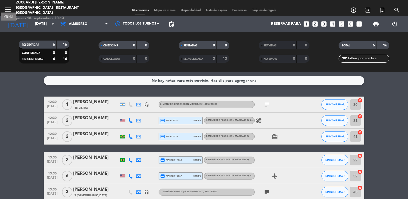
click at [5, 8] on icon "menu" at bounding box center [8, 10] width 8 height 8
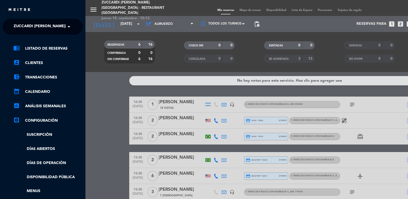
click at [35, 24] on span "Zuccardi [PERSON_NAME][GEOGRAPHIC_DATA] - Restaurant [GEOGRAPHIC_DATA]" at bounding box center [93, 26] width 159 height 11
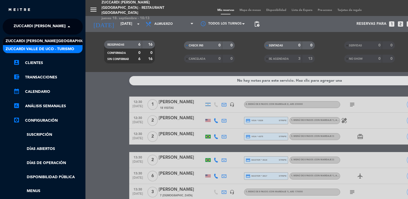
click at [64, 48] on span "Zuccardi Valle de Uco - Turismo" at bounding box center [40, 49] width 69 height 6
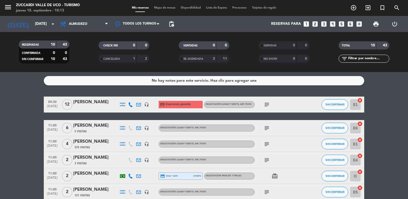
click at [17, 136] on bookings-row "09:30 [DATE] [PERSON_NAME] headset_mic credit_card Esperando garantía Degustaci…" at bounding box center [204, 188] width 408 height 183
click at [41, 29] on input "[DATE]" at bounding box center [57, 24] width 51 height 10
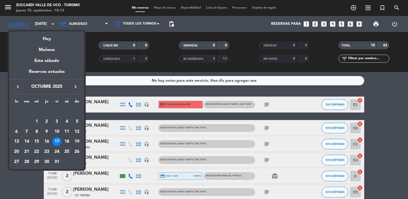
click at [64, 143] on div "18" at bounding box center [66, 141] width 9 height 9
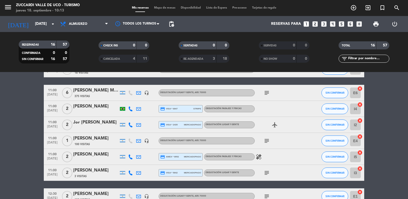
scroll to position [96, 0]
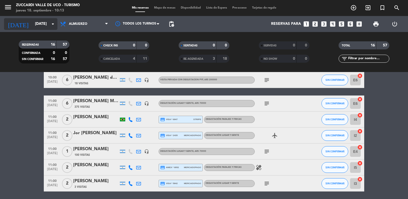
click at [35, 24] on input "[DATE]" at bounding box center [57, 24] width 51 height 10
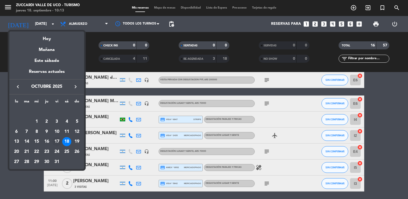
click at [56, 142] on div "17" at bounding box center [56, 141] width 9 height 9
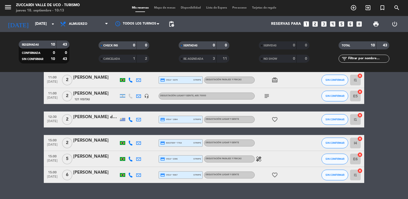
click at [27, 135] on bookings-row "09:30 [DATE] [PERSON_NAME] headset_mic credit_card Esperando garantía Degustaci…" at bounding box center [204, 92] width 408 height 183
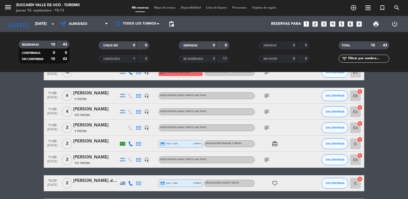
scroll to position [32, 0]
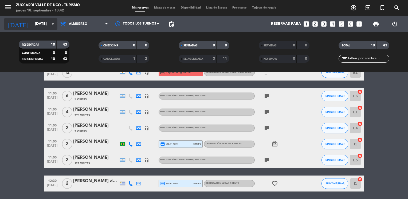
click at [46, 27] on input "[DATE]" at bounding box center [57, 24] width 51 height 10
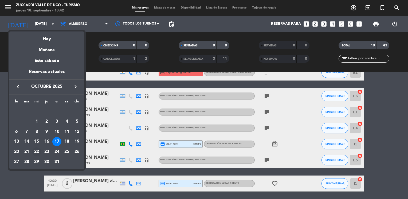
click at [40, 152] on div "22" at bounding box center [36, 152] width 9 height 9
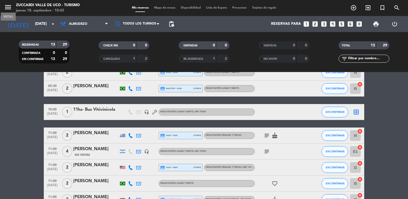
click at [10, 9] on icon "menu" at bounding box center [8, 7] width 8 height 8
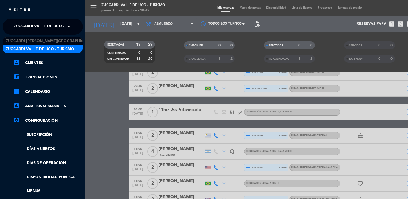
click at [36, 24] on span "Zuccardi Valle de Uco - Turismo" at bounding box center [48, 26] width 69 height 11
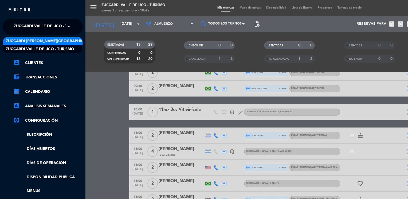
click at [62, 41] on span "Zuccardi [PERSON_NAME][GEOGRAPHIC_DATA] - Restaurant [GEOGRAPHIC_DATA]" at bounding box center [85, 41] width 159 height 6
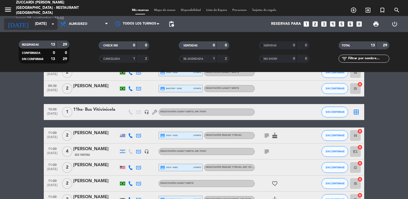
click at [40, 24] on input "[DATE]" at bounding box center [57, 24] width 51 height 10
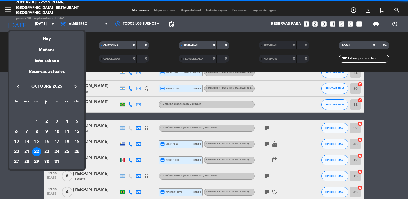
click at [18, 86] on icon "keyboard_arrow_left" at bounding box center [18, 87] width 6 height 6
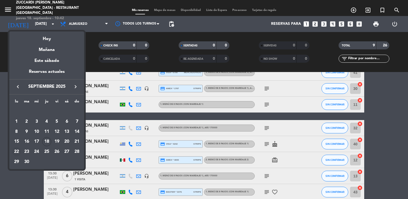
click at [17, 151] on div "22" at bounding box center [16, 152] width 9 height 9
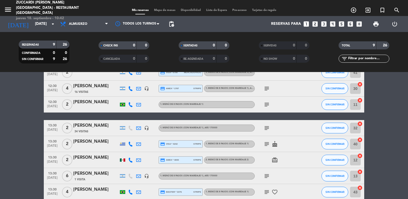
type input "[DATE]"
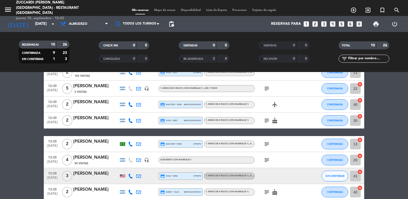
click at [20, 122] on bookings-row "12:30 [DATE] 2 [PERSON_NAME] - The Vines 103 Visitas credit_card visa * 1227 st…" at bounding box center [204, 149] width 408 height 168
click at [317, 23] on icon "looks_two" at bounding box center [315, 24] width 7 height 7
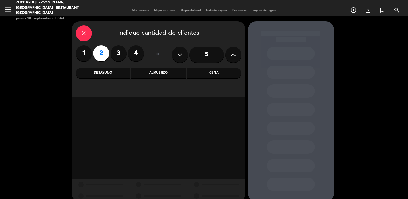
click at [164, 73] on div "Almuerzo" at bounding box center [159, 73] width 54 height 11
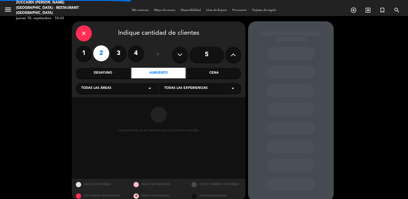
click at [130, 88] on div "Todas las áreas arrow_drop_down" at bounding box center [117, 88] width 83 height 11
click at [99, 110] on div "SALON NUEVO" at bounding box center [117, 109] width 72 height 5
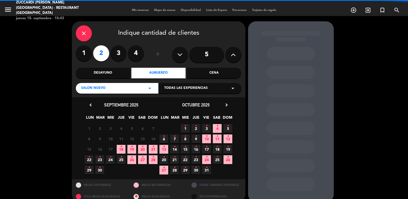
click at [178, 86] on span "Todas las experiencias" at bounding box center [186, 88] width 44 height 5
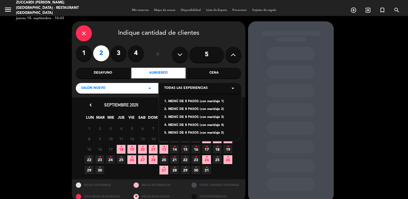
click at [188, 101] on div "1. MENÚ DE 8 PASOS (con maridaje 1)" at bounding box center [200, 101] width 72 height 5
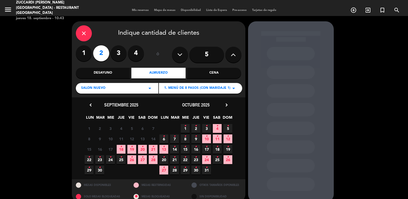
click at [91, 159] on span "22 •" at bounding box center [89, 160] width 9 height 9
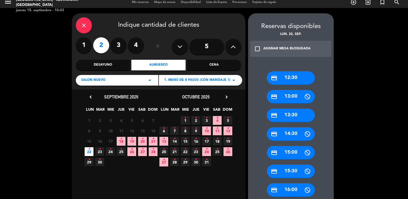
click at [297, 114] on div "credit_card 13:30" at bounding box center [291, 115] width 48 height 13
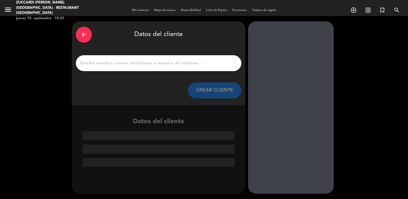
scroll to position [0, 0]
click at [123, 66] on input "1" at bounding box center [159, 63] width 158 height 7
paste input "[PERSON_NAME]"
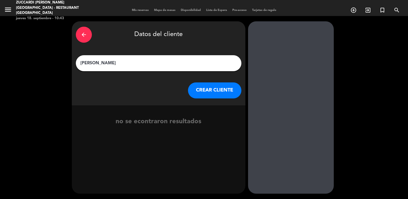
type input "[PERSON_NAME]"
click at [222, 94] on button "CREAR CLIENTE" at bounding box center [214, 91] width 53 height 16
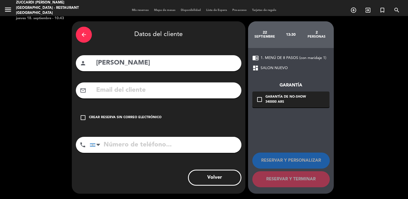
click at [110, 89] on input "text" at bounding box center [167, 90] width 142 height 11
paste input "[EMAIL_ADDRESS][DOMAIN_NAME]"
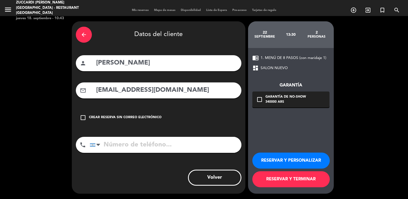
type input "[EMAIL_ADDRESS][DOMAIN_NAME]"
click at [257, 100] on icon "check_box_outline_blank" at bounding box center [260, 100] width 6 height 6
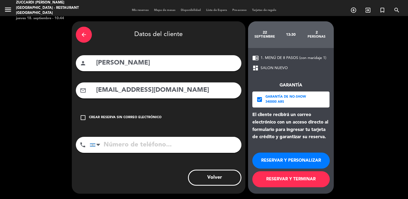
click at [287, 163] on button "RESERVAR Y PERSONALIZAR" at bounding box center [292, 161] width 78 height 16
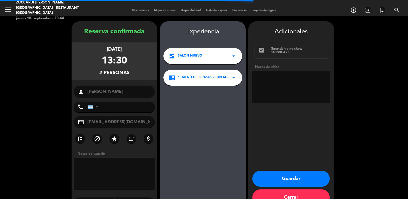
scroll to position [14, 0]
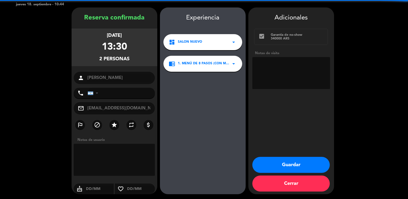
click at [278, 67] on textarea at bounding box center [292, 73] width 78 height 32
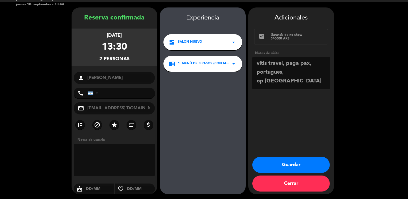
type textarea "vitis travel, paga pax, portugues, op [GEOGRAPHIC_DATA]"
click at [293, 165] on button "Guardar" at bounding box center [292, 165] width 78 height 16
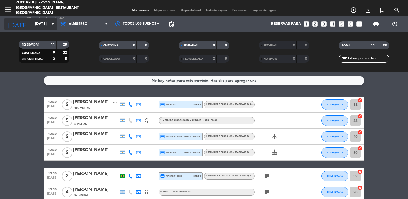
click at [47, 21] on input "[DATE]" at bounding box center [57, 24] width 51 height 10
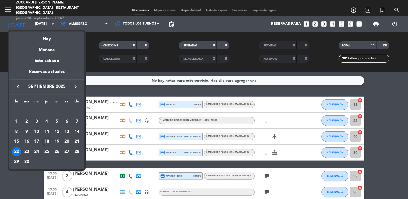
click at [75, 87] on icon "keyboard_arrow_right" at bounding box center [75, 87] width 6 height 6
click at [56, 142] on div "21" at bounding box center [56, 141] width 9 height 9
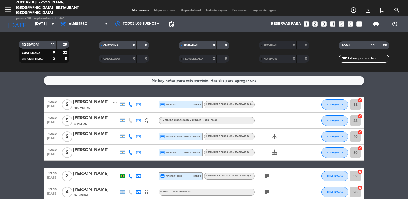
type input "[DATE]"
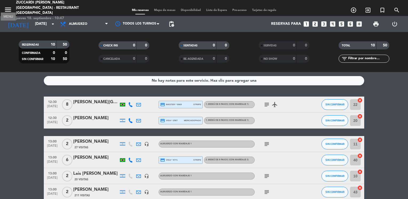
click at [8, 8] on icon "menu" at bounding box center [8, 10] width 8 height 8
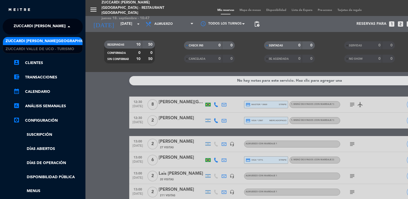
click at [32, 24] on span "Zuccardi [PERSON_NAME][GEOGRAPHIC_DATA] - Restaurant [GEOGRAPHIC_DATA]" at bounding box center [93, 26] width 159 height 11
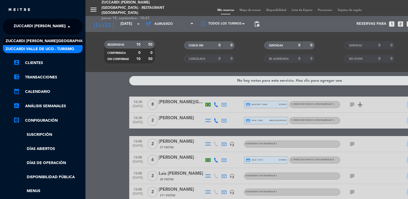
click at [66, 48] on span "Zuccardi Valle de Uco - Turismo" at bounding box center [40, 49] width 69 height 6
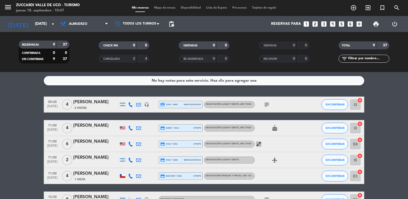
click at [35, 100] on bookings-row "09:30 [DATE] 4 [PERSON_NAME] 2 Visitas headset_mic credit_card visa * 6995 merc…" at bounding box center [204, 180] width 408 height 167
click at [314, 25] on icon "looks_two" at bounding box center [315, 24] width 7 height 7
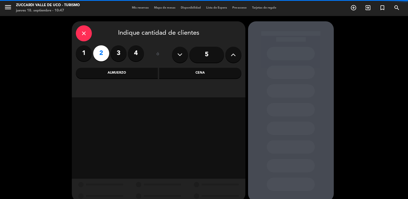
click at [139, 70] on div "Almuerzo" at bounding box center [117, 73] width 82 height 11
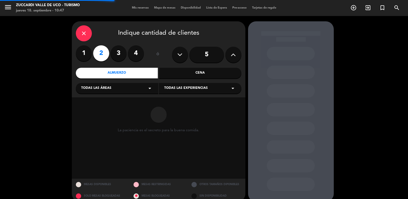
click at [110, 87] on span "Todas las áreas" at bounding box center [96, 88] width 30 height 5
click at [102, 100] on div "VISITAS ESPANOL" at bounding box center [117, 101] width 72 height 5
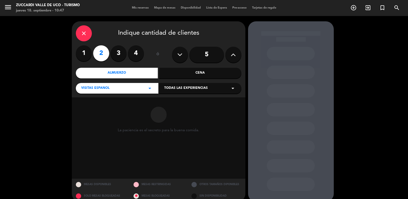
click at [173, 87] on span "Todas las experiencias" at bounding box center [186, 88] width 44 height 5
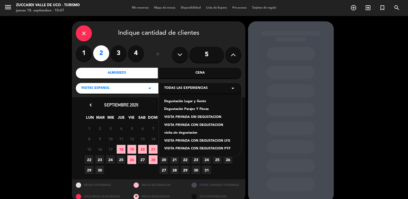
click at [190, 103] on div "Degustación Lugar y Gente" at bounding box center [200, 101] width 72 height 5
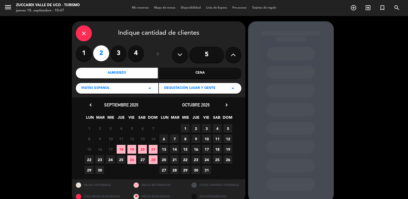
click at [227, 105] on icon "chevron_right" at bounding box center [227, 105] width 6 height 6
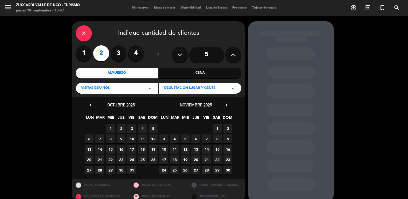
click at [208, 160] on span "21" at bounding box center [206, 160] width 9 height 9
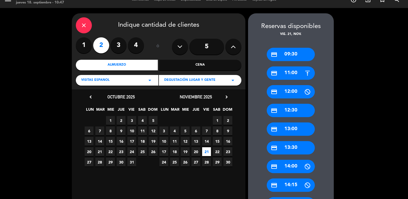
click at [298, 56] on div "credit_card 09:30" at bounding box center [291, 54] width 48 height 13
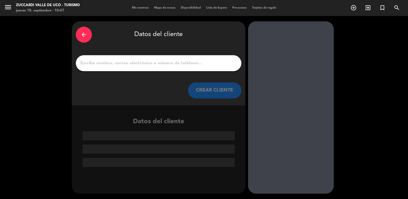
click at [190, 64] on input "1" at bounding box center [159, 63] width 158 height 7
paste input "[PERSON_NAME] dos [PERSON_NAME]"
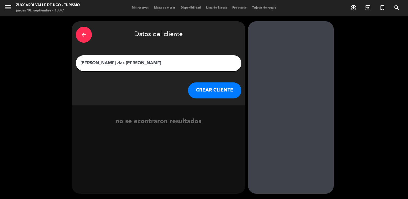
type input "[PERSON_NAME] dos [PERSON_NAME]"
click at [206, 94] on button "CREAR CLIENTE" at bounding box center [214, 91] width 53 height 16
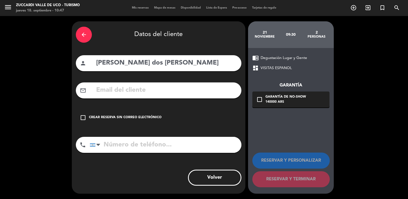
click at [132, 88] on input "text" at bounding box center [167, 90] width 142 height 11
paste input "[EMAIL_ADDRESS][DOMAIN_NAME]"
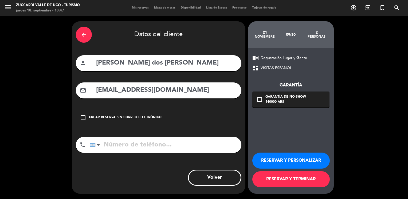
type input "[EMAIL_ADDRESS][DOMAIN_NAME]"
click at [264, 159] on button "RESERVAR Y PERSONALIZAR" at bounding box center [292, 161] width 78 height 16
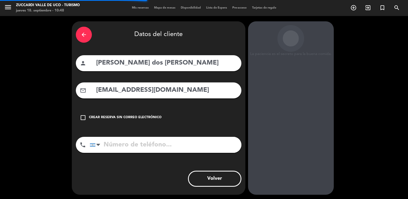
scroll to position [14, 0]
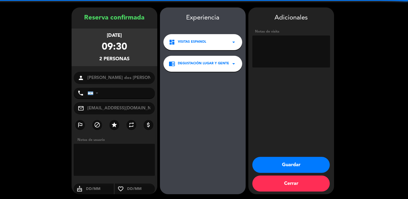
click at [279, 56] on textarea at bounding box center [292, 52] width 78 height 32
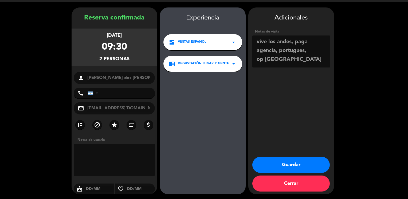
type textarea "vive los andes, paga agencia, portugues, op [GEOGRAPHIC_DATA]"
click at [273, 163] on button "Guardar" at bounding box center [292, 165] width 78 height 16
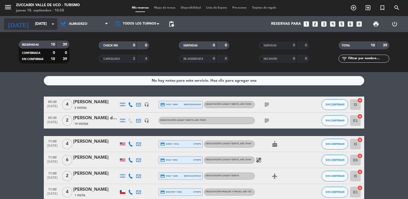
click at [40, 21] on input "[DATE]" at bounding box center [57, 24] width 51 height 10
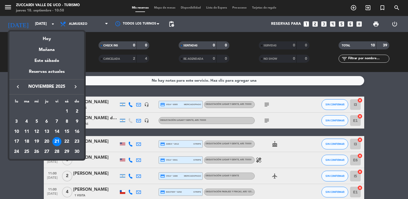
click at [78, 85] on icon "keyboard_arrow_right" at bounding box center [75, 87] width 6 height 6
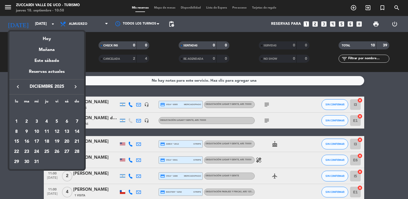
click at [16, 88] on icon "keyboard_arrow_left" at bounding box center [18, 87] width 6 height 6
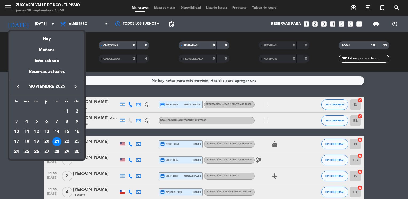
click at [16, 88] on icon "keyboard_arrow_left" at bounding box center [18, 87] width 6 height 6
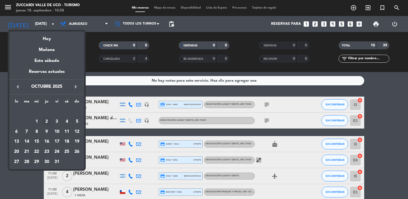
click at [49, 121] on div "2" at bounding box center [46, 121] width 9 height 9
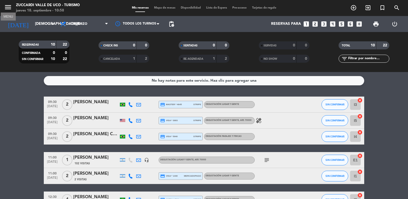
click at [7, 9] on icon "menu" at bounding box center [8, 7] width 8 height 8
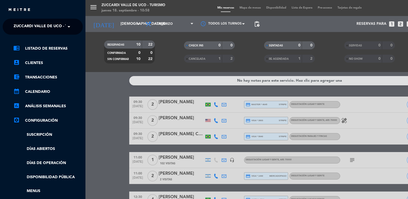
click at [43, 32] on span "Zuccardi Valle de Uco - Turismo" at bounding box center [48, 26] width 69 height 11
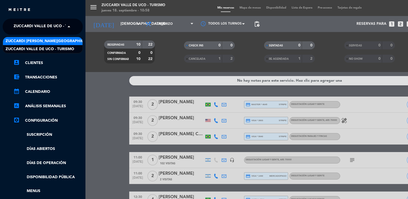
click at [74, 41] on span "Zuccardi [PERSON_NAME][GEOGRAPHIC_DATA] - Restaurant [GEOGRAPHIC_DATA]" at bounding box center [85, 41] width 159 height 6
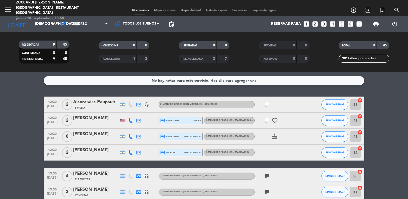
click at [14, 120] on bookings-row "12:30 [DATE] 2 Alexrandre Poupault 1 Visita headset_mic 2. MENÚ DE 8 PASOS (con…" at bounding box center [204, 173] width 408 height 152
click at [88, 151] on div "[PERSON_NAME]" at bounding box center [95, 150] width 45 height 7
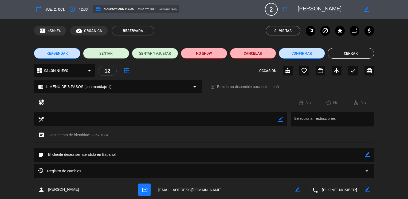
click at [335, 52] on button "Cerrar" at bounding box center [351, 53] width 46 height 11
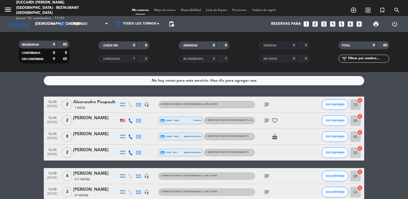
click at [52, 149] on span "12:30" at bounding box center [52, 150] width 13 height 6
click at [42, 26] on input "[DEMOGRAPHIC_DATA][DATE]" at bounding box center [57, 24] width 51 height 10
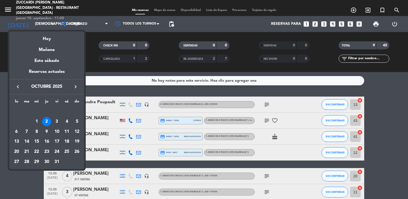
click at [19, 85] on icon "keyboard_arrow_left" at bounding box center [18, 87] width 6 height 6
click at [76, 86] on icon "keyboard_arrow_right" at bounding box center [75, 87] width 6 height 6
click at [47, 151] on div "23" at bounding box center [46, 152] width 9 height 9
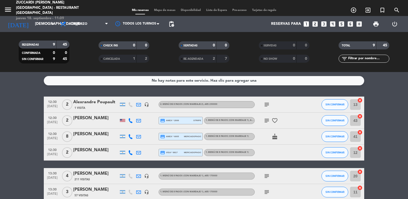
type input "[DEMOGRAPHIC_DATA][DATE]"
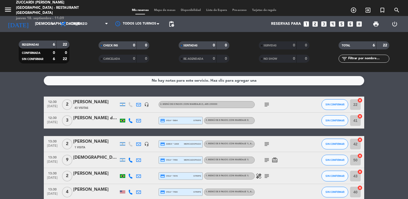
click at [23, 109] on bookings-row "12:30 [DATE] 2 [PERSON_NAME] 43 Visitas headset_mic 2. MENÚ DE 8 PASOS (con mar…" at bounding box center [204, 149] width 408 height 104
click at [8, 8] on icon "menu" at bounding box center [8, 10] width 8 height 8
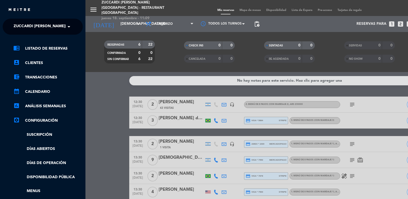
click at [102, 101] on div "menu Zuccardi [PERSON_NAME][GEOGRAPHIC_DATA] - Restaurant [GEOGRAPHIC_DATA] [DA…" at bounding box center [290, 99] width 408 height 199
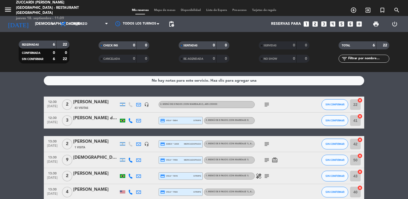
click at [23, 125] on bookings-row "12:30 [DATE] 2 [PERSON_NAME] 43 Visitas headset_mic 2. MENÚ DE 8 PASOS (con mar…" at bounding box center [204, 149] width 408 height 104
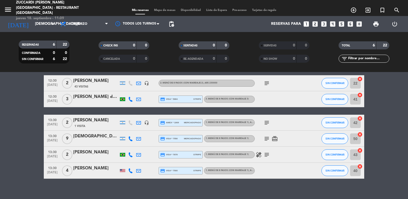
scroll to position [11, 0]
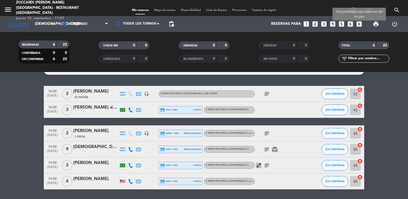
click at [358, 24] on icon "add_box" at bounding box center [359, 24] width 7 height 7
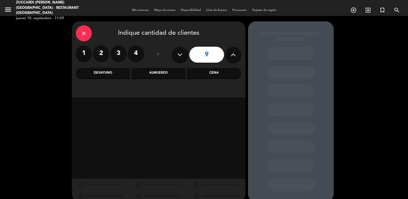
click at [160, 73] on div "Almuerzo" at bounding box center [159, 73] width 54 height 11
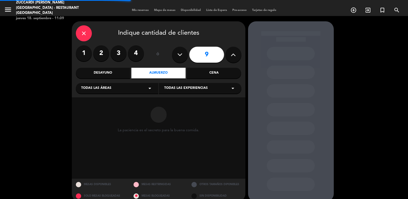
click at [114, 90] on div "Todas las áreas arrow_drop_down" at bounding box center [117, 88] width 83 height 11
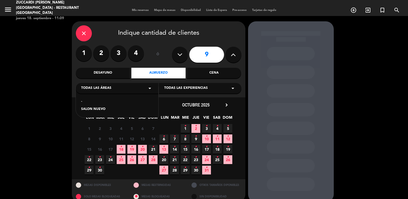
click at [100, 111] on div "SALON NUEVO" at bounding box center [117, 109] width 72 height 5
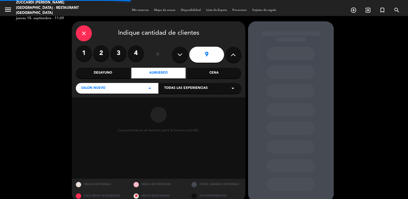
click at [169, 90] on span "Todas las experiencias" at bounding box center [186, 88] width 44 height 5
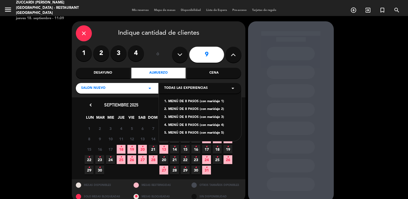
click at [184, 101] on div "1. MENÚ DE 8 PASOS (con maridaje 1)" at bounding box center [200, 101] width 72 height 5
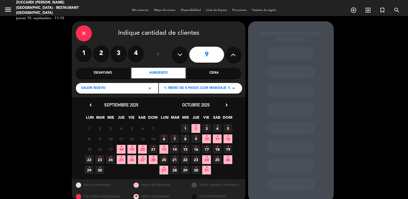
click at [196, 161] on icon "•" at bounding box center [196, 157] width 2 height 9
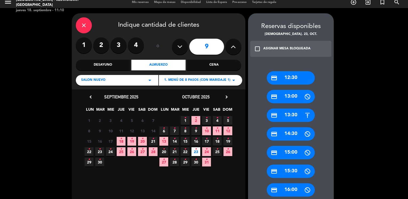
click at [290, 119] on div "credit_card 13:30" at bounding box center [291, 115] width 48 height 13
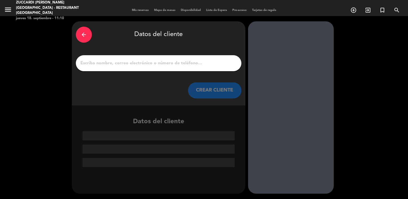
scroll to position [0, 0]
click at [172, 63] on input "1" at bounding box center [159, 63] width 158 height 7
paste input "VISITA HATCH [GEOGRAPHIC_DATA] [GEOGRAPHIC_DATA]"
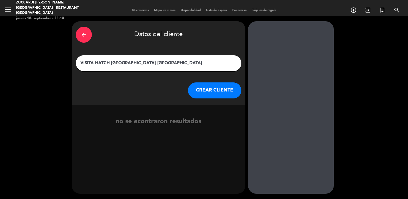
type input "VISITA HATCH [GEOGRAPHIC_DATA] [GEOGRAPHIC_DATA]"
click at [203, 94] on button "CREAR CLIENTE" at bounding box center [214, 91] width 53 height 16
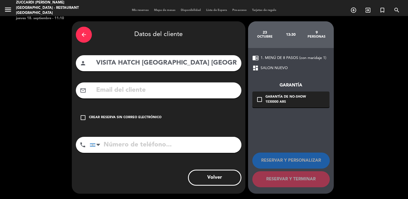
click at [132, 90] on input "text" at bounding box center [167, 90] width 142 height 11
paste input "[PERSON_NAME][EMAIL_ADDRESS][DOMAIN_NAME]"
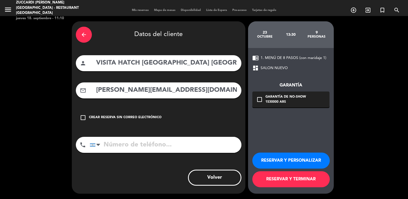
type input "[PERSON_NAME][EMAIL_ADDRESS][DOMAIN_NAME]"
click at [268, 164] on button "RESERVAR Y PERSONALIZAR" at bounding box center [292, 161] width 78 height 16
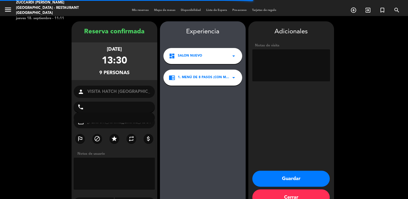
scroll to position [14, 0]
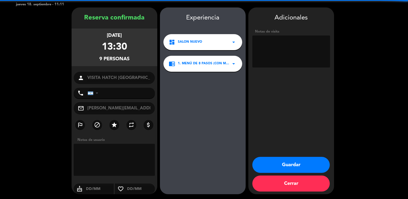
click at [273, 56] on textarea at bounding box center [292, 52] width 78 height 32
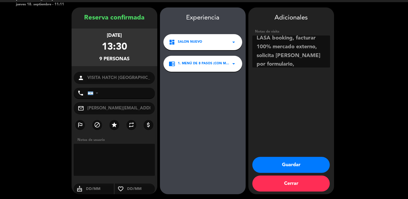
scroll to position [12, 0]
click at [300, 56] on textarea at bounding box center [292, 52] width 78 height 32
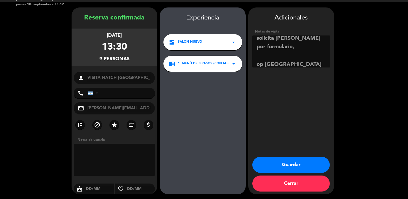
paste textarea "Restricciones alimenticias: TBC"
click at [289, 63] on textarea at bounding box center [292, 52] width 78 height 32
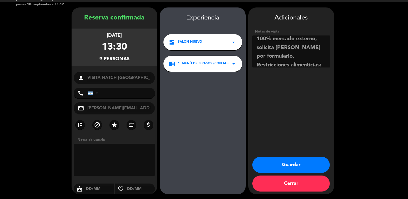
scroll to position [3, 0]
type textarea "LASA booking, facturar 100% mercado externo, solicita [PERSON_NAME] por formula…"
click at [281, 164] on button "Guardar" at bounding box center [292, 165] width 78 height 16
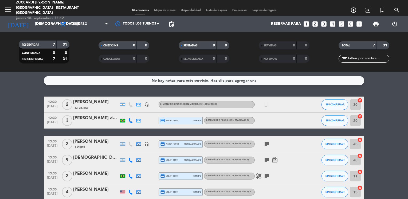
click at [26, 130] on bookings-row "12:30 [DATE] 2 [PERSON_NAME] 43 Visitas headset_mic 2. MENÚ DE 8 PASOS (con mar…" at bounding box center [204, 157] width 408 height 120
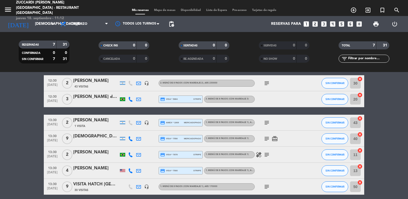
scroll to position [32, 0]
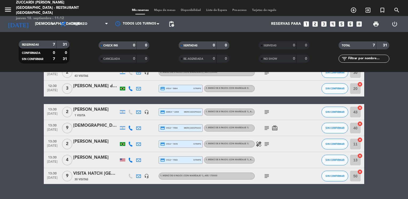
click at [107, 173] on div "VISITA HATCH [GEOGRAPHIC_DATA] [GEOGRAPHIC_DATA]" at bounding box center [95, 174] width 45 height 7
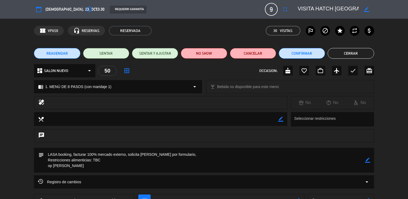
click at [66, 86] on span "1. MENÚ DE 8 PASOS (con maridaje 1)" at bounding box center [78, 87] width 66 height 6
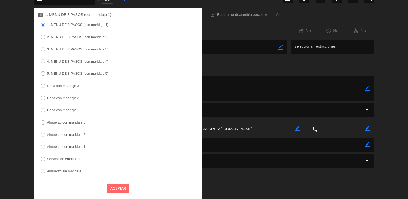
scroll to position [73, 0]
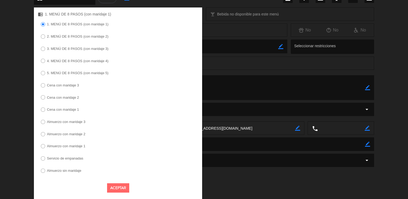
click at [77, 171] on label "Almuerzo sin maridaje" at bounding box center [64, 170] width 34 height 3
click at [115, 187] on button "Aceptar" at bounding box center [118, 188] width 22 height 9
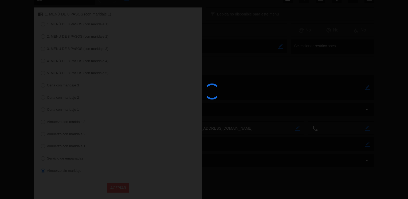
scroll to position [57, 0]
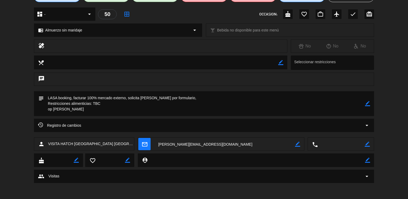
click at [3, 124] on div "Registro de cambios arrow_drop_down" at bounding box center [204, 128] width 408 height 19
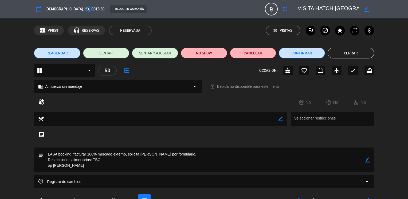
scroll to position [0, 0]
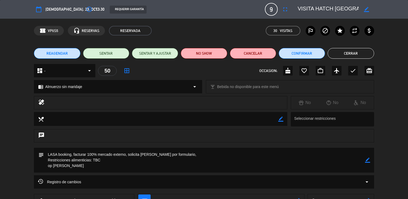
click at [335, 57] on button "Cerrar" at bounding box center [351, 53] width 46 height 11
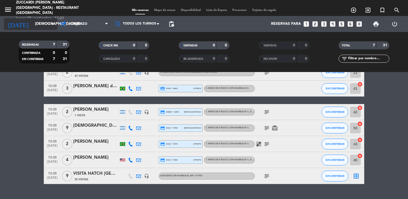
click at [44, 28] on input "[DEMOGRAPHIC_DATA][DATE]" at bounding box center [57, 24] width 51 height 10
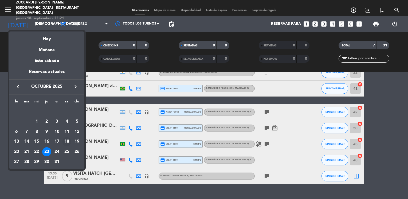
click at [67, 143] on div "18" at bounding box center [66, 141] width 9 height 9
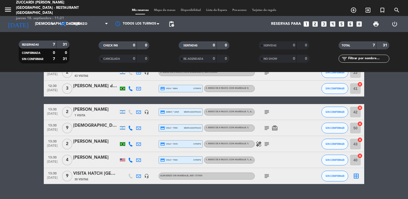
type input "[DATE]"
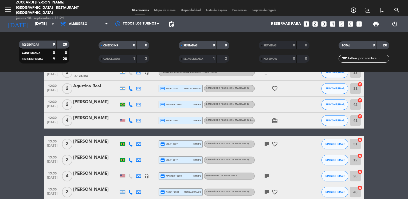
click at [36, 125] on bookings-row "12:30 [DATE] 2 [PERSON_NAME] 27 Visitas headset_mic 1. MENÚ DE 8 PASOS (con mar…" at bounding box center [204, 141] width 408 height 152
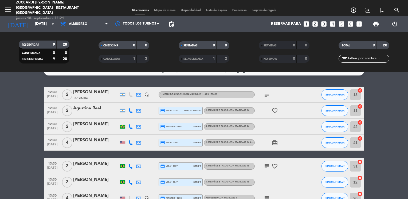
scroll to position [11, 0]
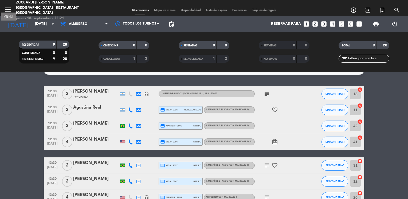
click at [9, 10] on icon "menu" at bounding box center [8, 10] width 8 height 8
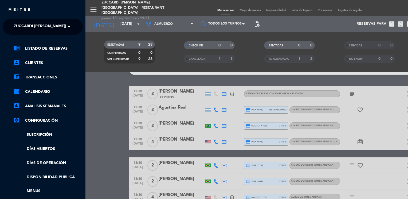
click at [42, 29] on span "Zuccardi [PERSON_NAME][GEOGRAPHIC_DATA] - Restaurant [GEOGRAPHIC_DATA]" at bounding box center [93, 26] width 159 height 11
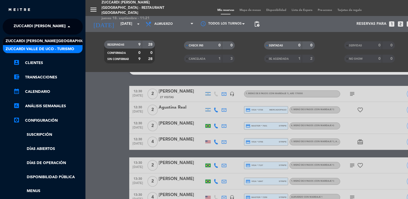
click at [66, 48] on span "Zuccardi Valle de Uco - Turismo" at bounding box center [40, 49] width 69 height 6
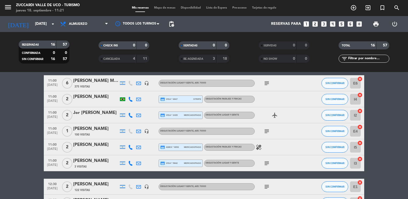
scroll to position [118, 0]
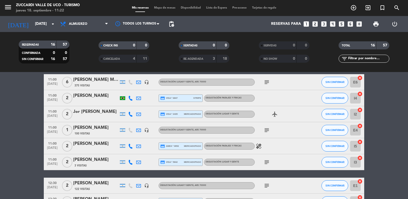
click at [99, 130] on div "[PERSON_NAME]" at bounding box center [95, 128] width 45 height 7
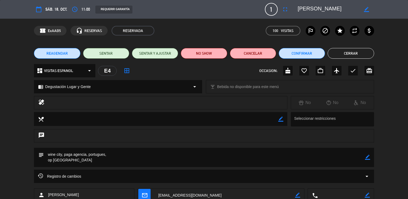
click at [54, 54] on span "REAGENDAR" at bounding box center [57, 54] width 21 height 6
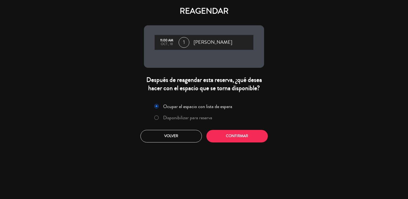
click at [155, 118] on input "Disponibilizar para reserva" at bounding box center [156, 117] width 3 height 3
radio input "true"
click at [231, 137] on button "Confirmar" at bounding box center [237, 136] width 61 height 13
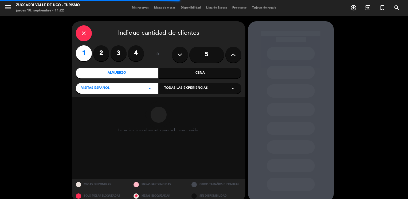
click at [187, 89] on span "Todas las experiencias" at bounding box center [186, 88] width 44 height 5
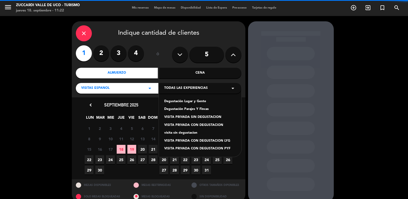
click at [173, 101] on div "Degustación Lugar y Gente" at bounding box center [200, 101] width 72 height 5
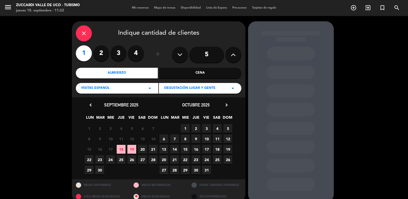
click at [215, 150] on span "18" at bounding box center [217, 149] width 9 height 9
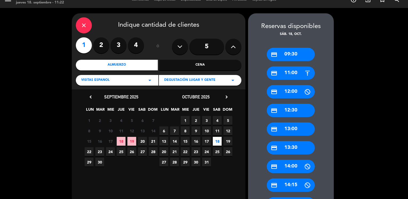
click at [290, 74] on div "credit_card 11:00" at bounding box center [291, 73] width 48 height 13
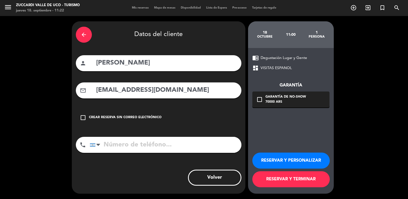
click at [87, 37] on icon "arrow_back" at bounding box center [84, 35] width 6 height 6
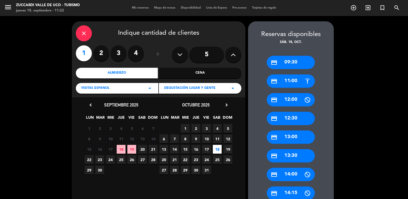
click at [208, 149] on span "17" at bounding box center [206, 149] width 9 height 9
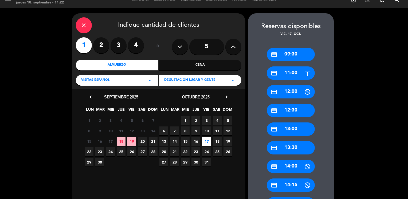
click at [289, 71] on div "credit_card 11:00" at bounding box center [291, 73] width 48 height 13
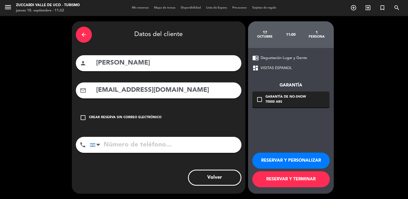
click at [283, 179] on button "RESERVAR Y TERMINAR" at bounding box center [292, 180] width 78 height 16
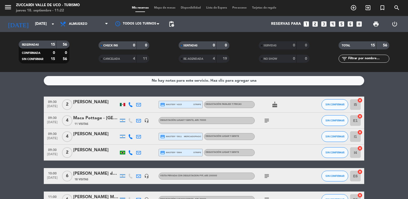
click at [17, 28] on icon "[DATE]" at bounding box center [18, 24] width 28 height 12
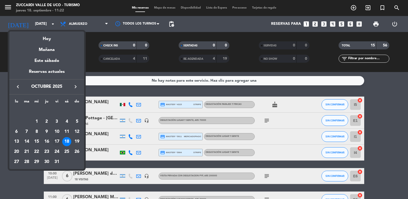
click at [55, 141] on div "17" at bounding box center [56, 141] width 9 height 9
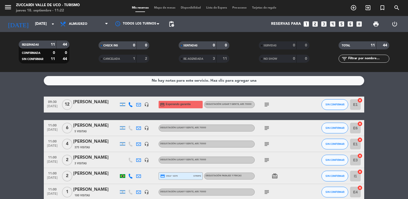
click at [22, 137] on bookings-row "09:30 [DATE] [PERSON_NAME] headset_mic credit_card Esperando garantía Degustaci…" at bounding box center [204, 196] width 408 height 199
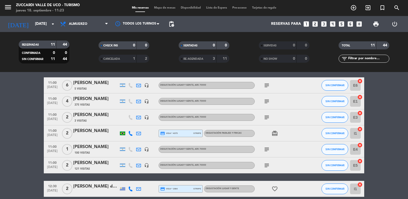
scroll to position [32, 0]
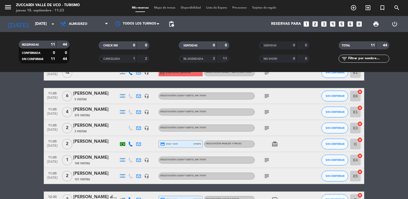
click at [27, 84] on bookings-row "09:30 [DATE] [PERSON_NAME] headset_mic credit_card Esperando garantía Degustaci…" at bounding box center [204, 164] width 408 height 199
click at [48, 25] on input "[DATE]" at bounding box center [57, 24] width 51 height 10
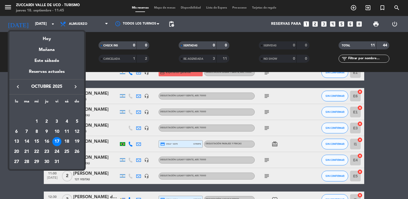
click at [76, 88] on icon "keyboard_arrow_right" at bounding box center [75, 87] width 6 height 6
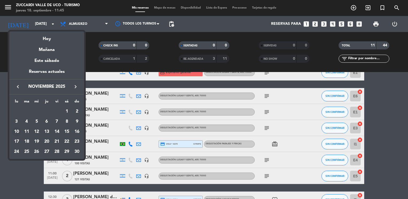
click at [16, 131] on div "10" at bounding box center [16, 132] width 9 height 9
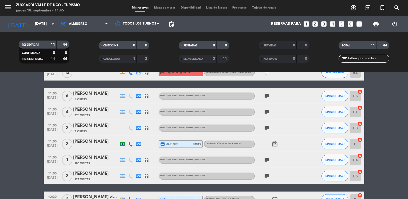
type input "[DATE]"
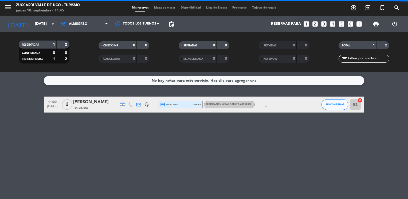
scroll to position [0, 0]
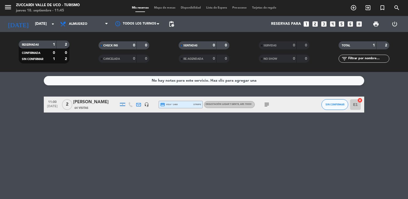
click at [20, 102] on bookings-row "11:00 [DATE] 2 [PERSON_NAME] 64 Visitas headset_mic credit_card visa * 1468 str…" at bounding box center [204, 105] width 408 height 16
click at [315, 23] on icon "looks_two" at bounding box center [315, 24] width 7 height 7
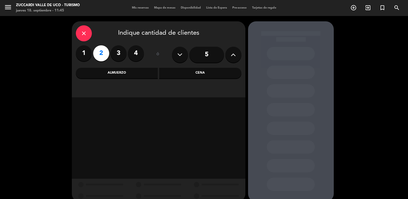
click at [134, 76] on div "Almuerzo" at bounding box center [117, 73] width 82 height 11
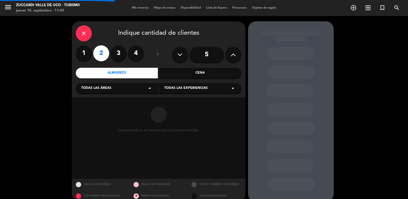
click at [107, 91] on div "Todas las áreas arrow_drop_down" at bounding box center [117, 88] width 83 height 11
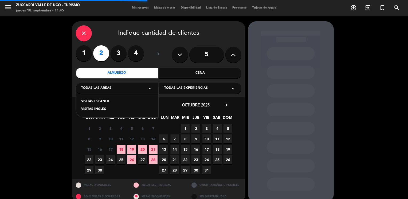
click at [94, 100] on div "VISITAS ESPANOL" at bounding box center [117, 101] width 72 height 5
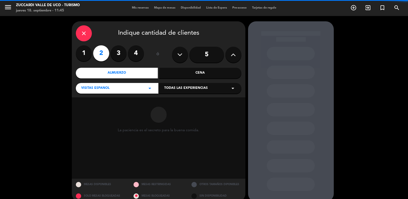
click at [176, 89] on span "Todas las experiencias" at bounding box center [186, 88] width 44 height 5
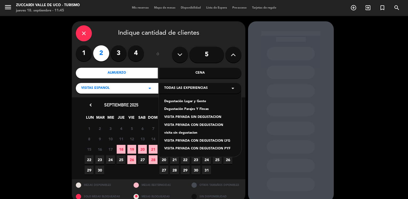
click at [186, 103] on div "Degustación Lugar y Gente" at bounding box center [200, 101] width 72 height 5
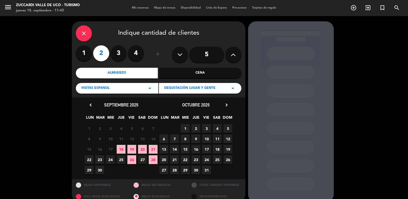
click at [227, 105] on icon "chevron_right" at bounding box center [227, 105] width 6 height 6
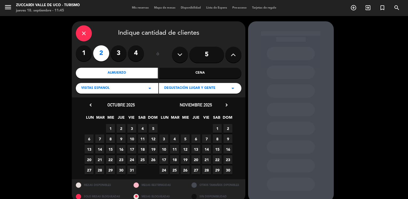
click at [165, 150] on span "10" at bounding box center [164, 149] width 9 height 9
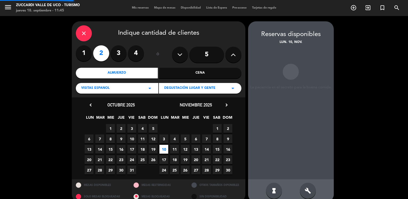
scroll to position [8, 0]
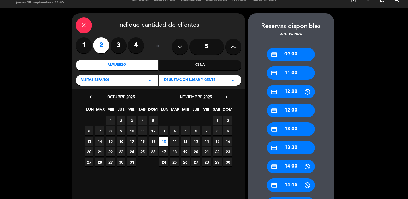
click at [296, 72] on div "credit_card 11:00" at bounding box center [291, 73] width 48 height 13
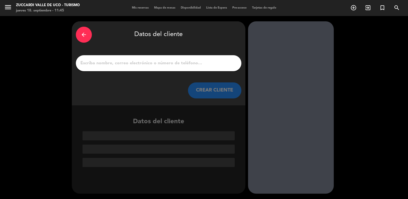
click at [172, 64] on input "1" at bounding box center [159, 63] width 158 height 7
paste input "[PERSON_NAME]"
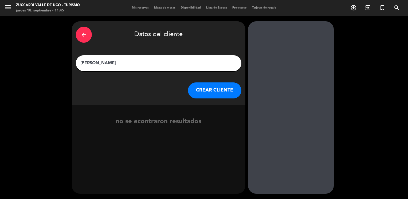
type input "[PERSON_NAME]"
click at [202, 90] on button "CREAR CLIENTE" at bounding box center [214, 91] width 53 height 16
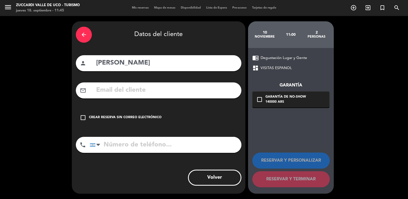
click at [112, 90] on input "text" at bounding box center [167, 90] width 142 height 11
paste input "[EMAIL_ADDRESS][DOMAIN_NAME]"
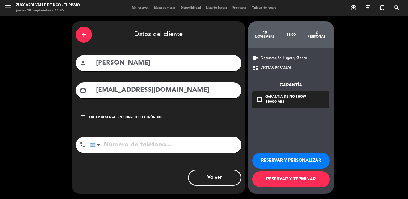
type input "[EMAIL_ADDRESS][DOMAIN_NAME]"
click at [279, 163] on button "RESERVAR Y PERSONALIZAR" at bounding box center [292, 161] width 78 height 16
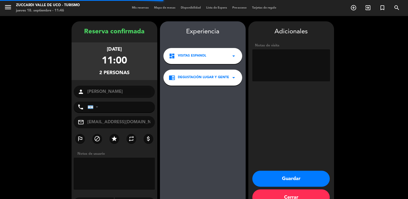
scroll to position [14, 0]
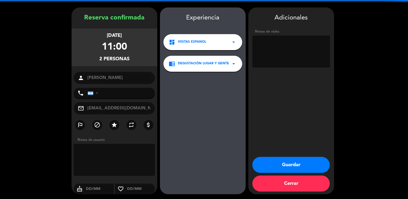
click at [277, 65] on textarea at bounding box center [292, 52] width 78 height 32
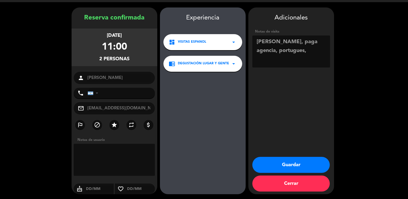
paste textarea "pax es alergico a los camarones y crustáceos"
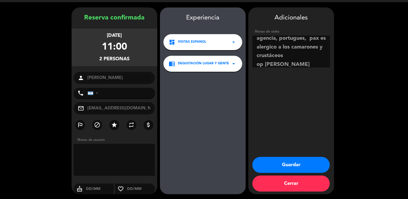
scroll to position [3, 0]
type textarea "[PERSON_NAME], paga agencia, portugues, pax es alergico a los camarones y crust…"
click at [291, 161] on button "Guardar" at bounding box center [292, 165] width 78 height 16
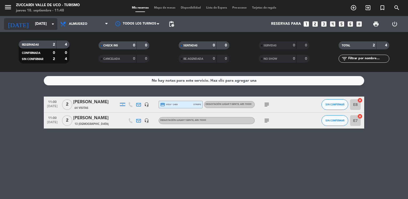
click at [48, 29] on div "[DATE] [DATE] arrow_drop_down" at bounding box center [30, 24] width 53 height 12
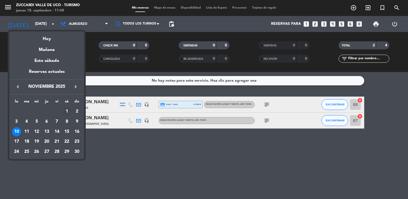
click at [66, 112] on div "1" at bounding box center [66, 111] width 9 height 9
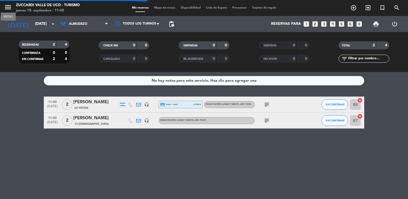
click at [5, 9] on icon "menu" at bounding box center [8, 7] width 8 height 8
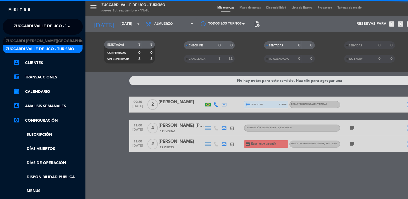
click at [49, 26] on span "Zuccardi Valle de Uco - Turismo" at bounding box center [48, 26] width 69 height 11
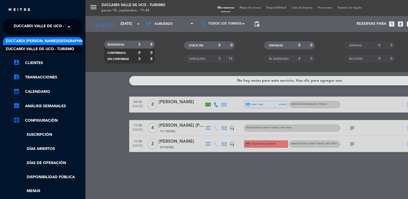
click at [77, 42] on span "Zuccardi [PERSON_NAME][GEOGRAPHIC_DATA] - Restaurant [GEOGRAPHIC_DATA]" at bounding box center [85, 41] width 159 height 6
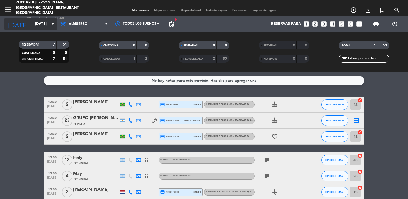
click at [43, 24] on input "[DATE]" at bounding box center [57, 24] width 51 height 10
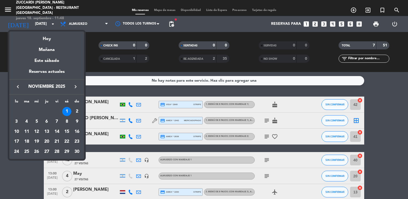
click at [18, 87] on icon "keyboard_arrow_left" at bounding box center [18, 87] width 6 height 6
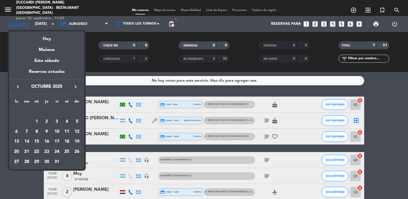
click at [57, 161] on div "31" at bounding box center [56, 162] width 9 height 9
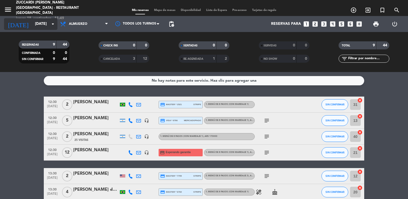
click at [50, 24] on icon "arrow_drop_down" at bounding box center [53, 24] width 6 height 6
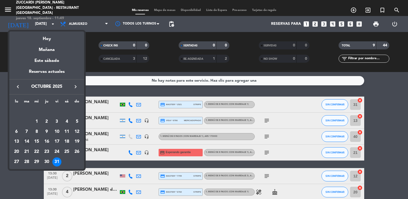
click at [24, 144] on div "14" at bounding box center [26, 141] width 9 height 9
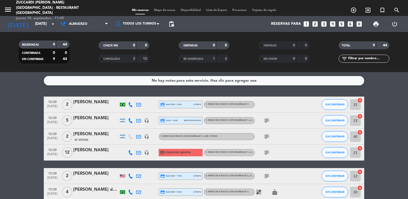
type input "[DATE]"
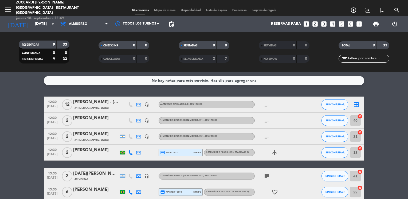
click at [26, 137] on bookings-row "12:30 [DATE] [PERSON_NAME] - [PERSON_NAME] 21 Visitas headset_mic Almuerzo sin …" at bounding box center [204, 173] width 408 height 152
click at [318, 24] on icon "looks_two" at bounding box center [315, 24] width 7 height 7
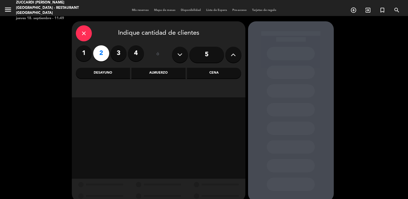
click at [142, 74] on div "Almuerzo" at bounding box center [159, 73] width 54 height 11
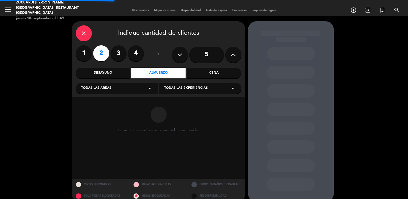
click at [119, 89] on div "Todas las áreas arrow_drop_down" at bounding box center [117, 88] width 83 height 11
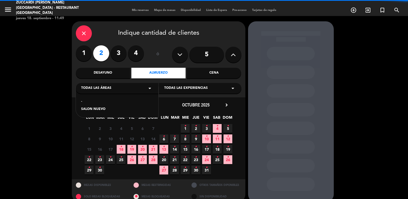
click at [94, 112] on div "SALON NUEVO" at bounding box center [117, 109] width 72 height 5
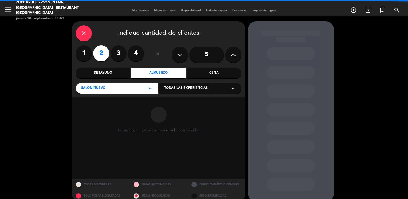
click at [183, 86] on span "Todas las experiencias" at bounding box center [186, 88] width 44 height 5
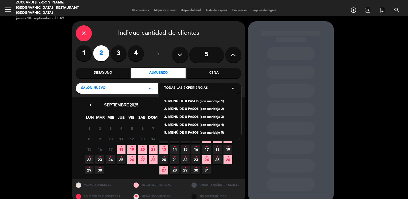
click at [190, 102] on div "1. MENÚ DE 8 PASOS (con maridaje 1)" at bounding box center [200, 101] width 72 height 5
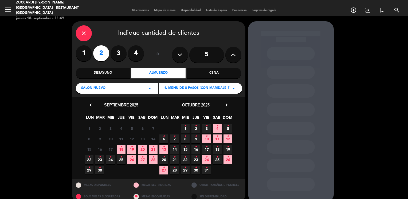
click at [175, 149] on icon "•" at bounding box center [175, 147] width 2 height 9
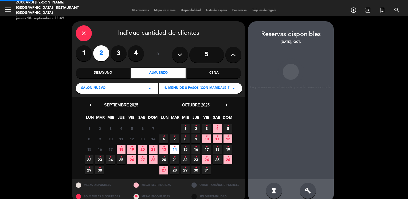
scroll to position [8, 0]
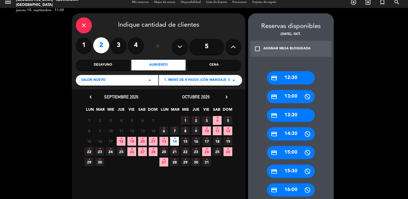
click at [299, 119] on div "credit_card 13:30" at bounding box center [291, 115] width 48 height 13
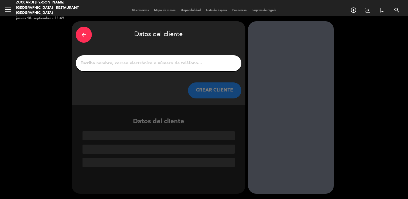
click at [187, 64] on input "1" at bounding box center [159, 63] width 158 height 7
paste input "[PERSON_NAME]"
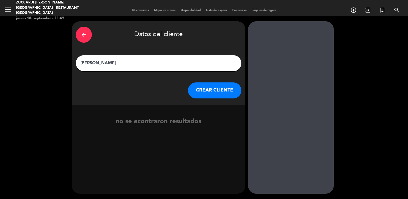
type input "[PERSON_NAME]"
click at [204, 91] on button "CREAR CLIENTE" at bounding box center [214, 91] width 53 height 16
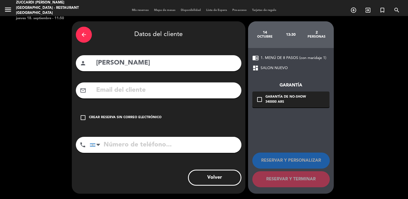
click at [107, 87] on input "text" at bounding box center [167, 90] width 142 height 11
paste input "[EMAIL_ADDRESS][DOMAIN_NAME]"
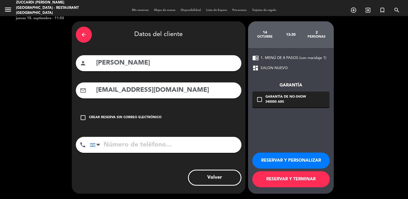
type input "[EMAIL_ADDRESS][DOMAIN_NAME]"
click at [276, 162] on button "RESERVAR Y PERSONALIZAR" at bounding box center [292, 161] width 78 height 16
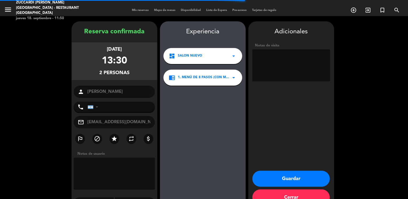
scroll to position [14, 0]
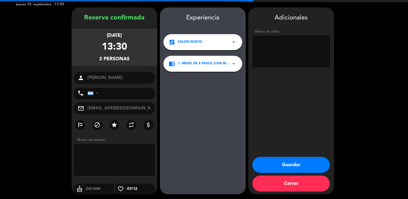
click at [274, 57] on textarea at bounding box center [292, 52] width 78 height 32
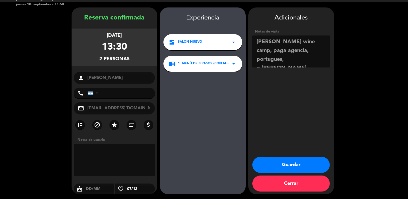
click at [254, 62] on textarea at bounding box center [292, 52] width 78 height 32
type textarea "[PERSON_NAME] wine camp, paga agencia, portugues, op [GEOGRAPHIC_DATA]"
click at [287, 165] on button "Guardar" at bounding box center [292, 165] width 78 height 16
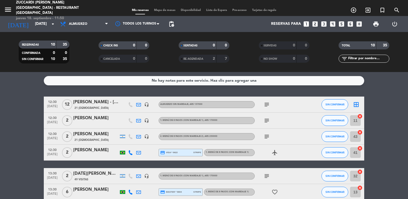
click at [21, 131] on bookings-row "12:30 [DATE] [PERSON_NAME] - [PERSON_NAME] 21 Visitas headset_mic Almuerzo sin …" at bounding box center [204, 181] width 408 height 168
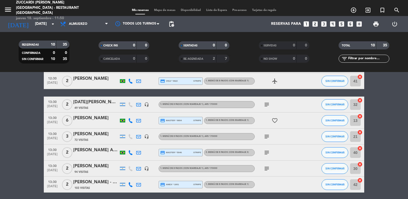
scroll to position [92, 0]
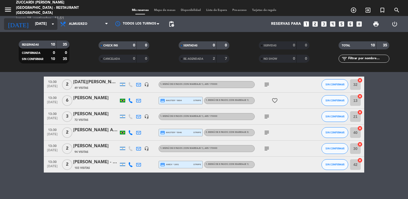
click at [33, 29] on input "[DATE]" at bounding box center [57, 24] width 51 height 10
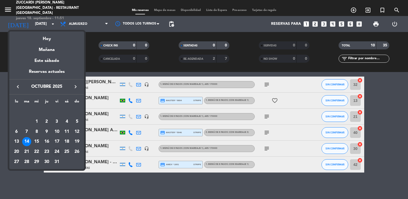
click at [57, 153] on div "24" at bounding box center [56, 152] width 9 height 9
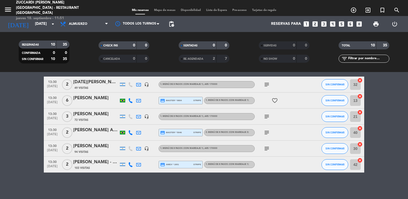
type input "[DATE]"
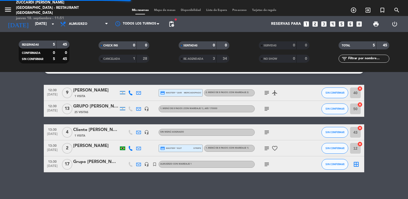
scroll to position [11, 0]
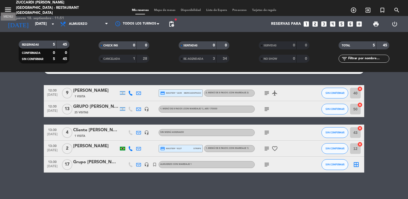
click at [7, 9] on icon "menu" at bounding box center [8, 10] width 8 height 8
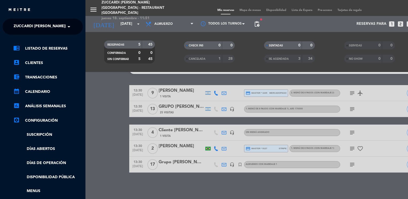
click at [25, 25] on span "Zuccardi [PERSON_NAME][GEOGRAPHIC_DATA] - Restaurant [GEOGRAPHIC_DATA]" at bounding box center [93, 26] width 159 height 11
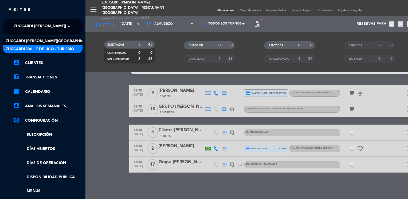
click at [52, 46] on div "Zuccardi Valle de Uco - Turismo" at bounding box center [43, 49] width 80 height 8
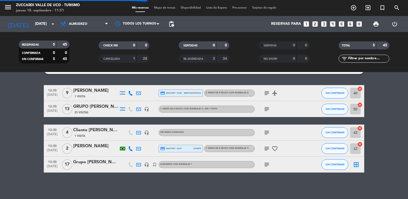
scroll to position [92, 0]
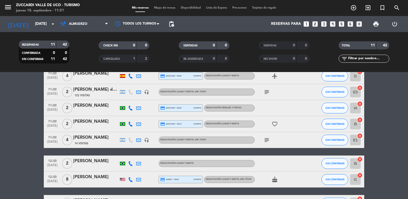
click at [19, 103] on bookings-row "09:30 [DATE] 8 [PERSON_NAME] [PERSON_NAME] credit_card master * 7806 stripe Deg…" at bounding box center [204, 108] width 408 height 206
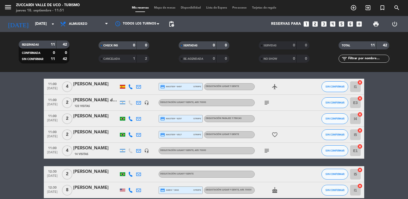
scroll to position [70, 0]
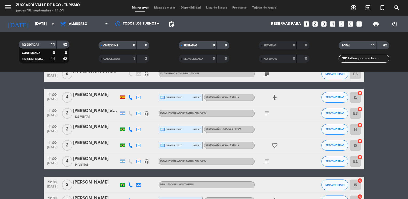
click at [306, 24] on icon "looks_one" at bounding box center [306, 24] width 7 height 7
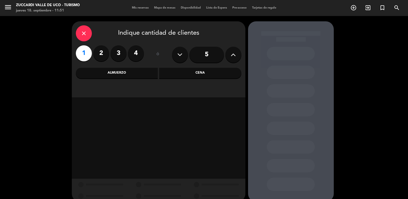
click at [151, 73] on div "Almuerzo" at bounding box center [117, 73] width 82 height 11
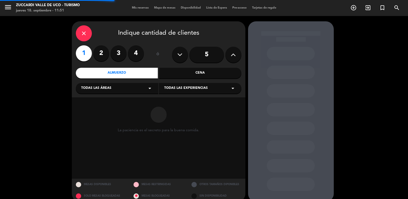
click at [124, 90] on div "Todas las áreas arrow_drop_down" at bounding box center [117, 88] width 83 height 11
click at [108, 102] on div "VISITAS ESPANOL" at bounding box center [117, 101] width 72 height 5
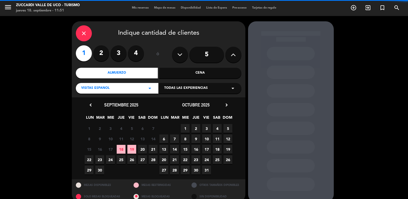
click at [191, 88] on span "Todas las experiencias" at bounding box center [186, 88] width 44 height 5
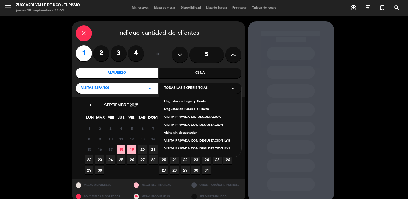
click at [193, 102] on div "Degustación Lugar y Gente" at bounding box center [200, 101] width 72 height 5
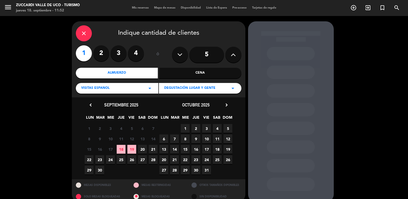
click at [208, 160] on span "24" at bounding box center [206, 160] width 9 height 9
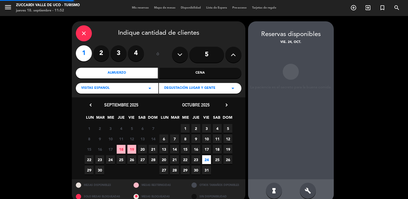
scroll to position [8, 0]
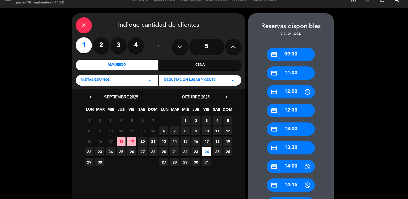
click at [297, 72] on div "credit_card 11:00" at bounding box center [291, 73] width 48 height 13
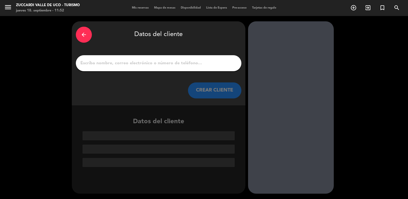
click at [194, 66] on input "1" at bounding box center [159, 63] width 158 height 7
paste input "[PERSON_NAME]"
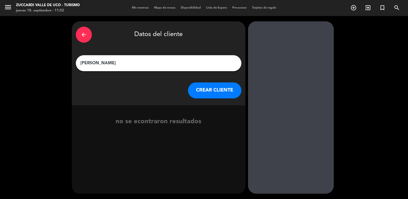
type input "[PERSON_NAME]"
click at [202, 91] on button "CREAR CLIENTE" at bounding box center [214, 91] width 53 height 16
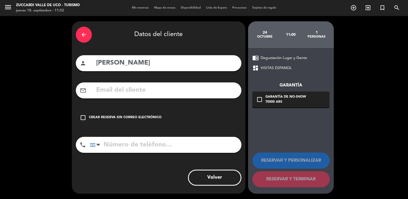
click at [124, 95] on input "text" at bounding box center [167, 90] width 142 height 11
paste input "[PERSON_NAME][EMAIL_ADDRESS][DOMAIN_NAME]"
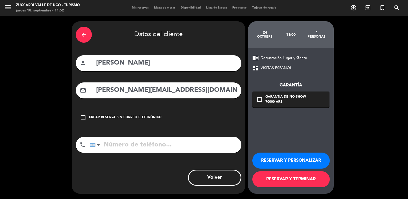
type input "[PERSON_NAME][EMAIL_ADDRESS][DOMAIN_NAME]"
click at [263, 158] on button "RESERVAR Y PERSONALIZAR" at bounding box center [292, 161] width 78 height 16
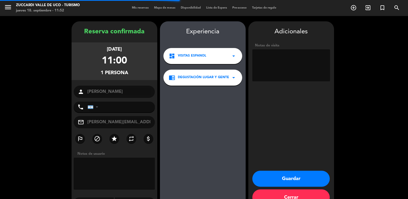
scroll to position [14, 0]
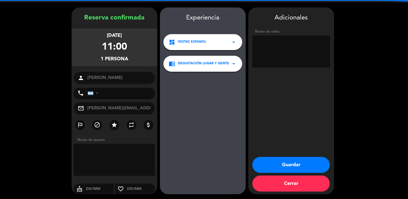
click at [279, 46] on textarea at bounding box center [292, 52] width 78 height 32
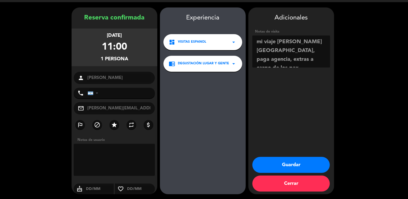
scroll to position [4, 0]
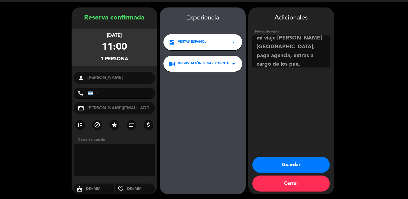
type textarea "mi viaje [PERSON_NAME][GEOGRAPHIC_DATA], paga agencia, extras a cargo de los pa…"
click at [274, 161] on button "Guardar" at bounding box center [292, 165] width 78 height 16
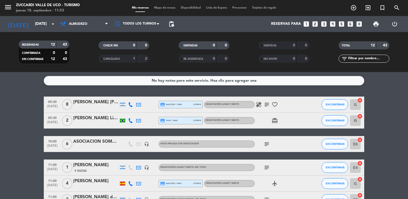
click at [41, 24] on input "[DATE]" at bounding box center [57, 24] width 51 height 10
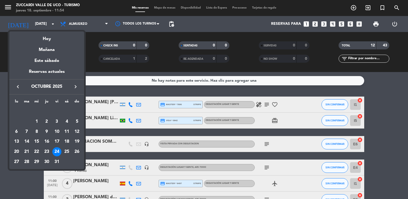
click at [78, 86] on icon "keyboard_arrow_right" at bounding box center [75, 87] width 6 height 6
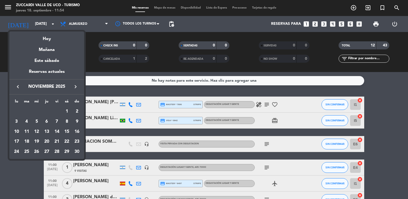
click at [78, 86] on icon "keyboard_arrow_right" at bounding box center [75, 87] width 6 height 6
click at [77, 151] on div "28" at bounding box center [76, 152] width 9 height 9
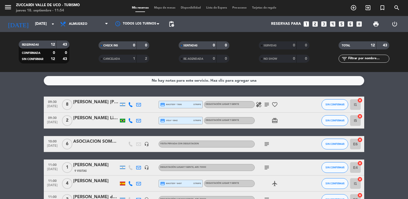
type input "dom. 28 dic."
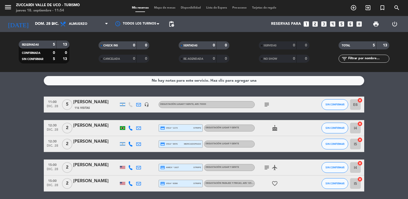
click at [105, 102] on div "[PERSON_NAME]" at bounding box center [95, 102] width 45 height 7
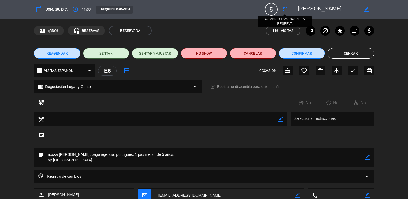
click at [286, 11] on icon "fullscreen" at bounding box center [285, 9] width 6 height 6
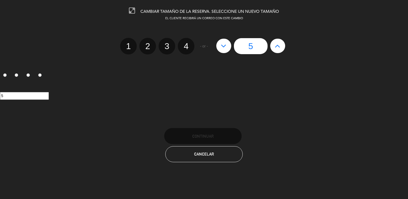
click at [225, 45] on icon at bounding box center [224, 46] width 6 height 9
click at [186, 47] on label "4" at bounding box center [186, 46] width 17 height 17
click at [186, 43] on input "4" at bounding box center [185, 41] width 3 height 3
radio input "true"
radio input "false"
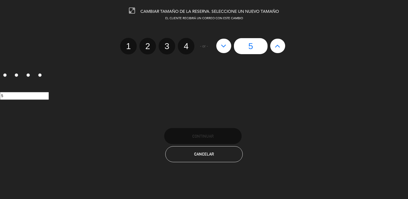
radio input "false"
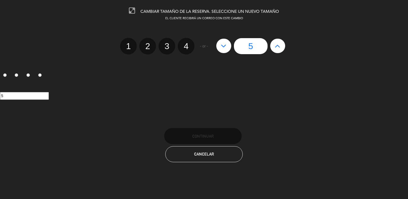
radio input "true"
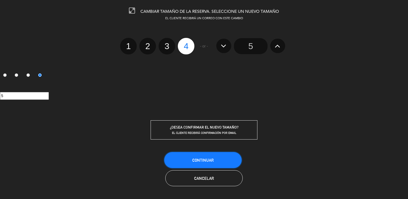
click at [213, 160] on span "Continuar" at bounding box center [202, 160] width 21 height 5
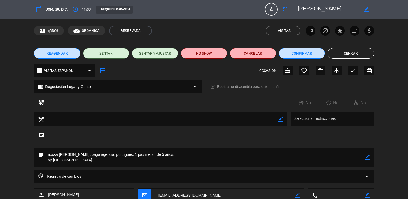
click at [340, 56] on button "Cerrar" at bounding box center [351, 53] width 46 height 11
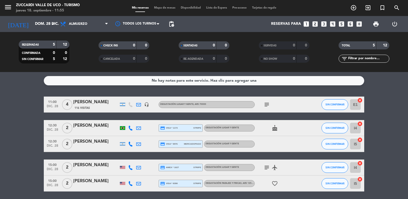
click at [266, 106] on icon "subject" at bounding box center [267, 105] width 6 height 6
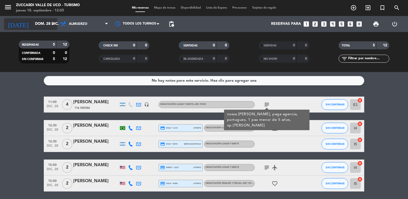
click at [41, 25] on input "dom. 28 dic." at bounding box center [57, 24] width 51 height 10
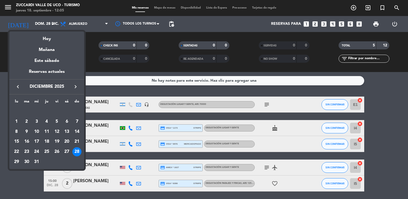
click at [17, 87] on icon "keyboard_arrow_left" at bounding box center [18, 87] width 6 height 6
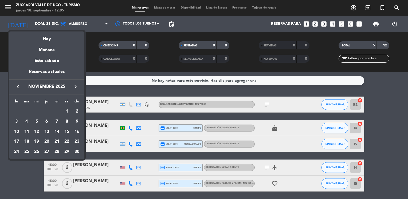
click at [17, 87] on icon "keyboard_arrow_left" at bounding box center [18, 87] width 6 height 6
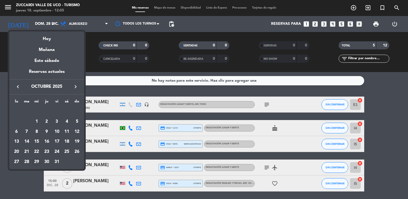
click at [34, 162] on div "29" at bounding box center [36, 162] width 9 height 9
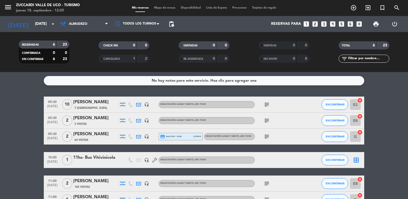
click at [26, 123] on bookings-row "09:30 [DATE] [PERSON_NAME] 7 Visitas headset_mic Degustación Lugar y Gente , AR…" at bounding box center [204, 152] width 408 height 111
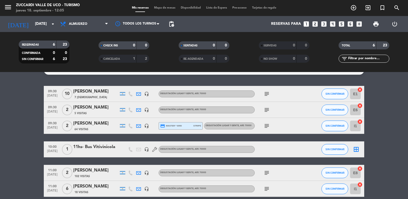
scroll to position [35, 0]
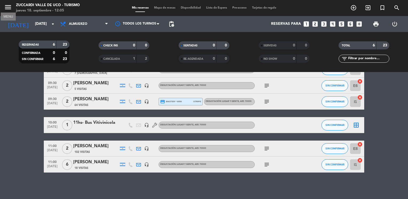
click at [8, 8] on icon "menu" at bounding box center [8, 7] width 8 height 8
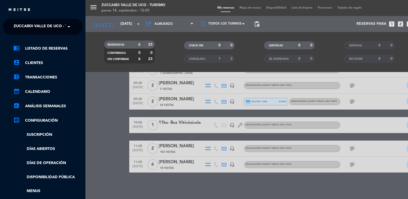
click at [40, 31] on span "Zuccardi Valle de Uco - Turismo" at bounding box center [48, 26] width 69 height 11
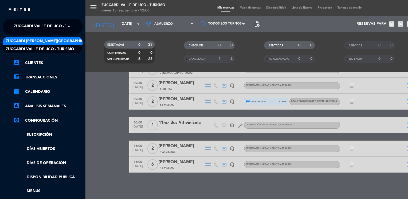
click at [60, 40] on span "Zuccardi [PERSON_NAME][GEOGRAPHIC_DATA] - Restaurant [GEOGRAPHIC_DATA]" at bounding box center [85, 41] width 159 height 6
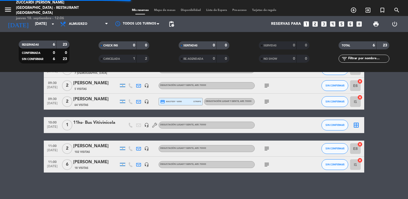
scroll to position [28, 0]
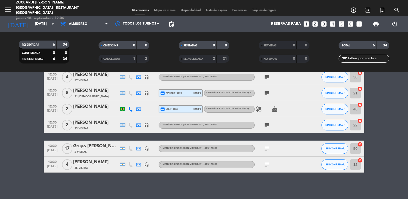
click at [20, 115] on bookings-row "12:30 [DATE] 4 [PERSON_NAME] 57 Visitas headset_mic 1. MENÚ DE 8 PASOS (con mar…" at bounding box center [204, 121] width 408 height 104
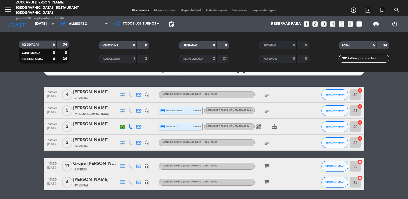
scroll to position [11, 0]
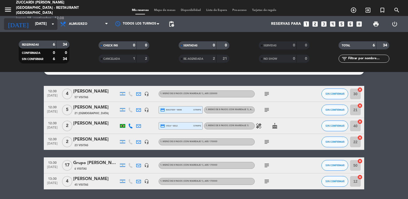
click at [44, 25] on input "[DATE]" at bounding box center [57, 24] width 51 height 10
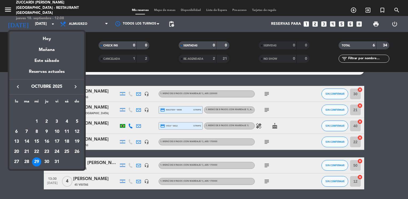
click at [27, 164] on div "28" at bounding box center [26, 162] width 9 height 9
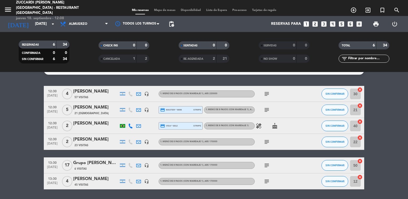
type input "[DATE]"
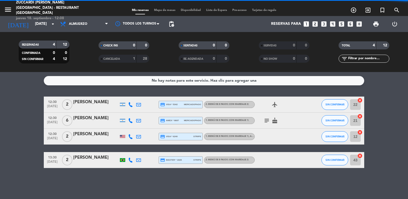
scroll to position [0, 0]
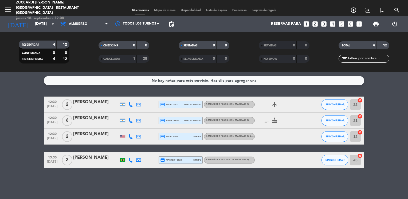
click at [25, 118] on bookings-row "12:30 [DATE] 2 [PERSON_NAME] credit_card visa * 5342 mercadopago 2. MENÚ DE 8 P…" at bounding box center [204, 133] width 408 height 72
click at [330, 24] on icon "looks_4" at bounding box center [333, 24] width 7 height 7
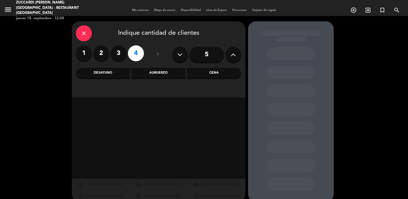
click at [138, 77] on div "Almuerzo" at bounding box center [159, 73] width 54 height 11
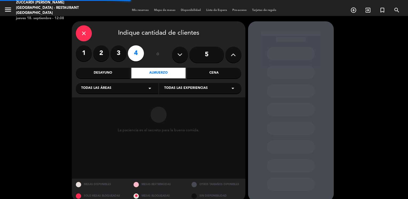
click at [109, 90] on span "Todas las áreas" at bounding box center [96, 88] width 30 height 5
click at [95, 109] on div "SALON NUEVO" at bounding box center [117, 109] width 72 height 5
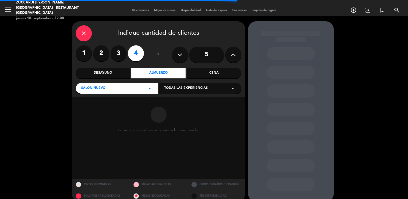
click at [172, 91] on span "Todas las experiencias" at bounding box center [186, 88] width 44 height 5
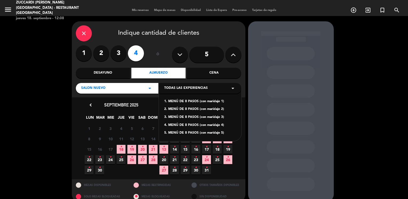
click at [184, 102] on div "1. MENÚ DE 8 PASOS (con maridaje 1)" at bounding box center [200, 101] width 72 height 5
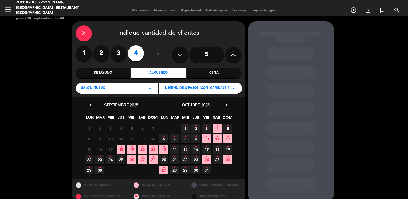
click at [173, 171] on span "28 •" at bounding box center [174, 170] width 9 height 9
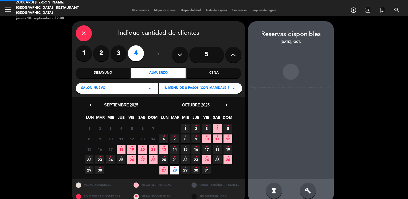
scroll to position [8, 0]
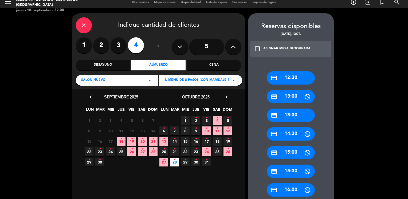
click at [307, 117] on div "credit_card 13:30" at bounding box center [291, 115] width 48 height 13
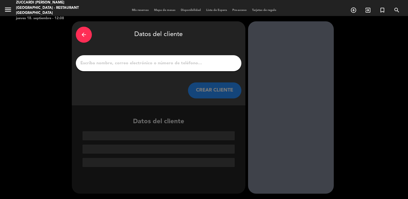
click at [167, 65] on input "1" at bounding box center [159, 63] width 158 height 7
paste input "[PERSON_NAME]"
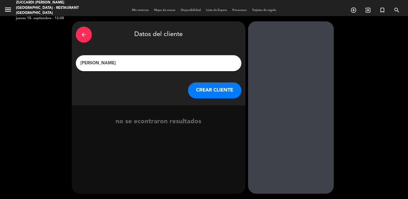
type input "[PERSON_NAME]"
click at [201, 91] on button "CREAR CLIENTE" at bounding box center [214, 91] width 53 height 16
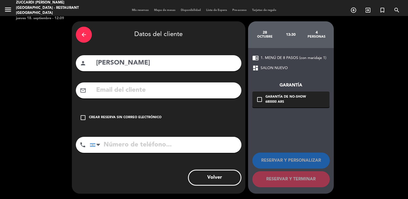
click at [115, 89] on input "text" at bounding box center [167, 90] width 142 height 11
paste input "[EMAIL_ADDRESS][DOMAIN_NAME]"
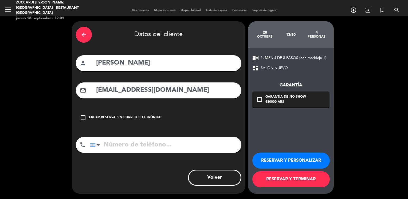
type input "[EMAIL_ADDRESS][DOMAIN_NAME]"
click at [279, 161] on button "RESERVAR Y PERSONALIZAR" at bounding box center [292, 161] width 78 height 16
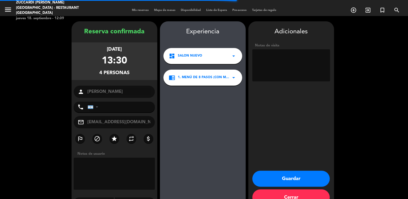
scroll to position [14, 0]
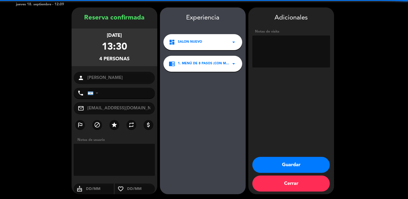
click at [272, 53] on textarea at bounding box center [292, 52] width 78 height 32
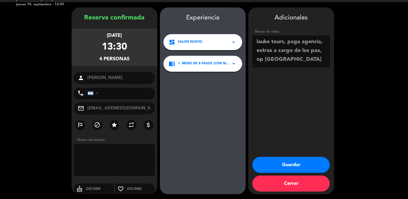
type textarea "lauke tours, paga agencia, extras a cargo de los pax, op [GEOGRAPHIC_DATA]"
click at [289, 167] on button "Guardar" at bounding box center [292, 165] width 78 height 16
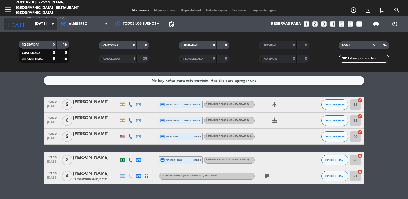
click at [44, 25] on input "[DATE]" at bounding box center [57, 24] width 51 height 10
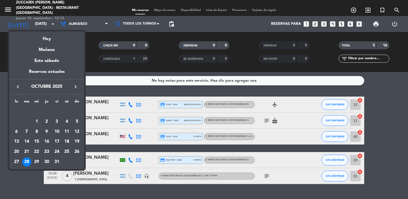
click at [37, 162] on div "29" at bounding box center [36, 162] width 9 height 9
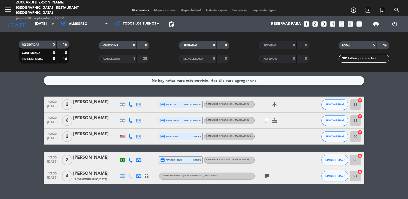
type input "[DATE]"
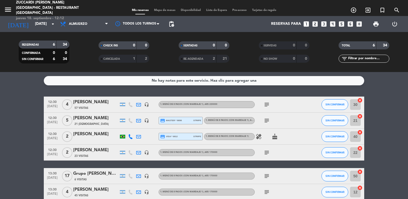
click at [27, 133] on bookings-row "12:30 [DATE] 4 [PERSON_NAME] 57 Visitas headset_mic 1. MENÚ DE 8 PASOS (con mar…" at bounding box center [204, 149] width 408 height 104
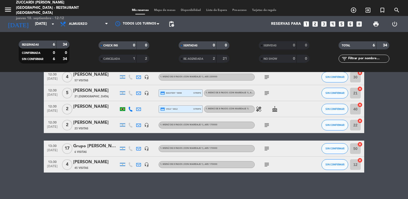
scroll to position [17, 0]
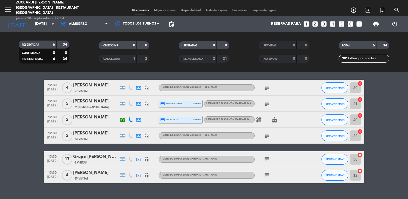
click at [350, 25] on icon "looks_6" at bounding box center [350, 24] width 7 height 7
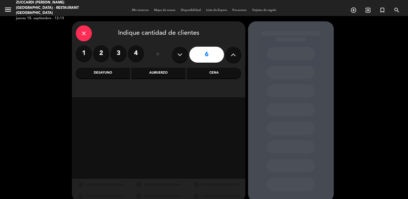
click at [149, 76] on div "Almuerzo" at bounding box center [159, 73] width 54 height 11
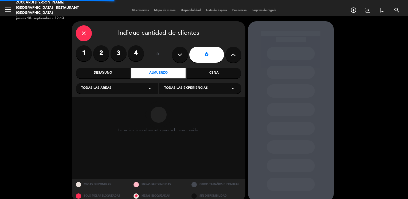
click at [135, 88] on div "Todas las áreas arrow_drop_down" at bounding box center [117, 88] width 83 height 11
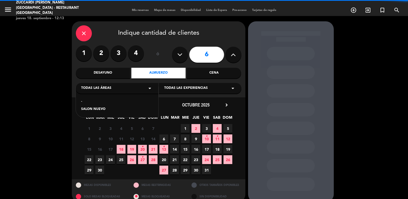
click at [101, 107] on div "SALON NUEVO" at bounding box center [117, 109] width 72 height 5
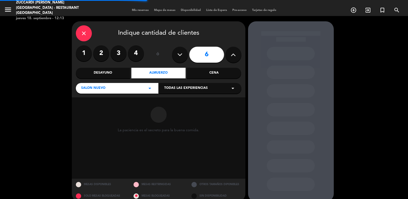
click at [175, 88] on span "Todas las experiencias" at bounding box center [186, 88] width 44 height 5
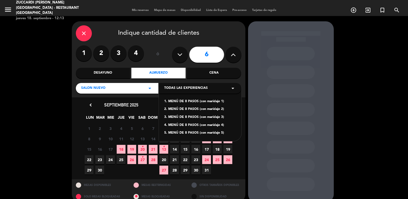
click at [181, 101] on div "1. MENÚ DE 8 PASOS (con maridaje 1)" at bounding box center [200, 101] width 72 height 5
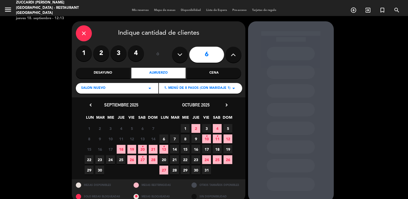
click at [183, 172] on span "29" at bounding box center [185, 170] width 9 height 9
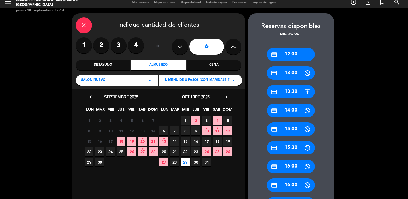
click at [292, 57] on div "credit_card 12:30" at bounding box center [291, 54] width 48 height 13
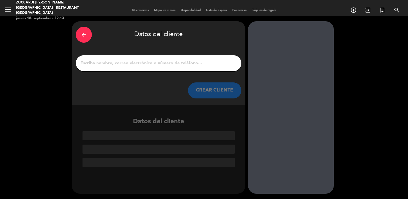
click at [171, 61] on input "1" at bounding box center [159, 63] width 158 height 7
paste input "[PERSON_NAME]"
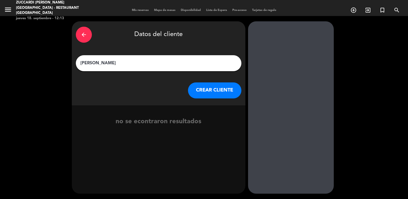
type input "[PERSON_NAME]"
click at [217, 92] on button "CREAR CLIENTE" at bounding box center [214, 91] width 53 height 16
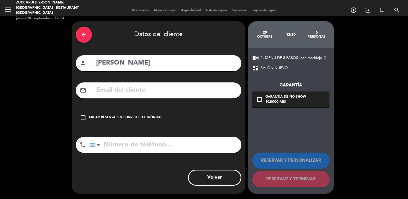
click at [113, 92] on input "text" at bounding box center [167, 90] width 142 height 11
paste input "[EMAIL_ADDRESS][DOMAIN_NAME]"
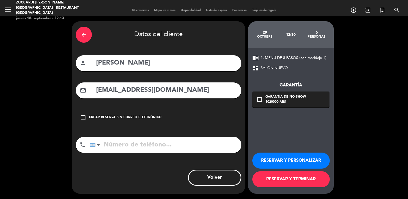
type input "[EMAIL_ADDRESS][DOMAIN_NAME]"
click at [281, 161] on button "RESERVAR Y PERSONALIZAR" at bounding box center [292, 161] width 78 height 16
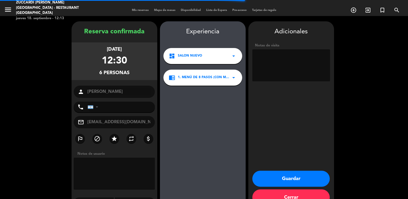
scroll to position [14, 0]
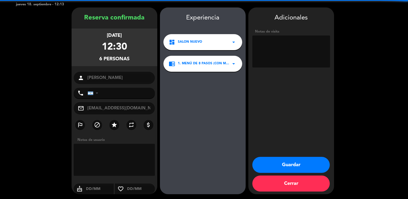
click at [280, 56] on textarea at bounding box center [292, 52] width 78 height 32
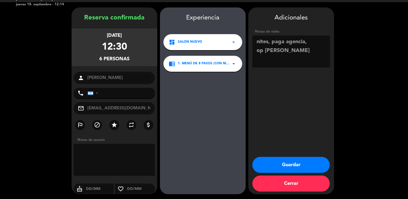
click at [317, 44] on textarea at bounding box center [292, 52] width 78 height 32
type textarea "nites, paga agencia, ingles, extras a cargo de los pax, op [PERSON_NAME]"
click at [280, 168] on button "Guardar" at bounding box center [292, 165] width 78 height 16
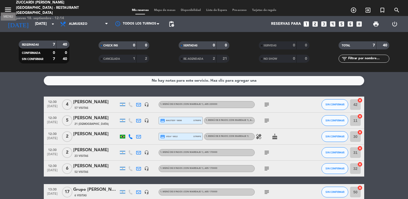
click at [8, 8] on icon "menu" at bounding box center [8, 10] width 8 height 8
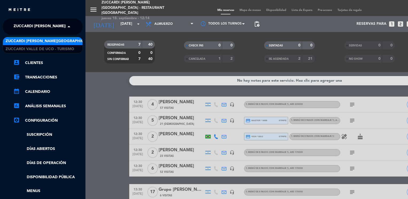
click at [36, 24] on span "Zuccardi [PERSON_NAME][GEOGRAPHIC_DATA] - Restaurant [GEOGRAPHIC_DATA]" at bounding box center [93, 26] width 159 height 11
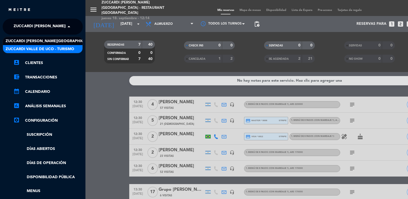
click at [63, 47] on span "Zuccardi Valle de Uco - Turismo" at bounding box center [40, 49] width 69 height 6
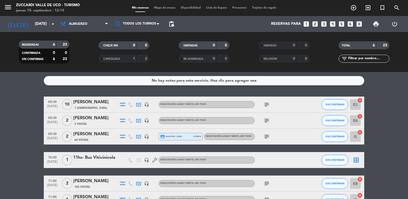
click at [12, 138] on bookings-row "09:30 [DATE] [PERSON_NAME] 7 Visitas headset_mic Degustación Lugar y Gente , AR…" at bounding box center [204, 152] width 408 height 111
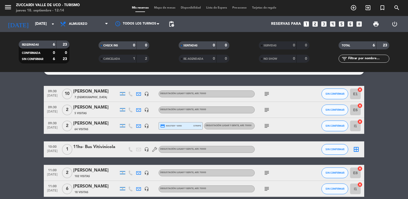
scroll to position [21, 0]
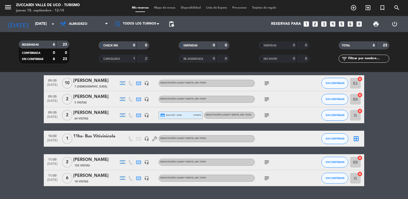
click at [87, 176] on div "[PERSON_NAME]" at bounding box center [95, 176] width 45 height 7
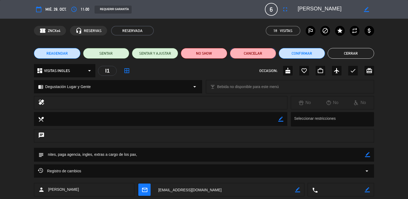
click at [259, 54] on button "Cancelar" at bounding box center [253, 53] width 46 height 11
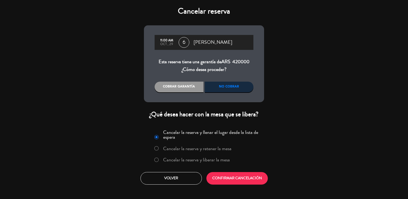
click at [157, 162] on label "Cancelar la reserva y liberar la mesa" at bounding box center [192, 161] width 81 height 10
click at [219, 181] on button "CONFIRMAR CANCELACIÓN" at bounding box center [237, 178] width 61 height 13
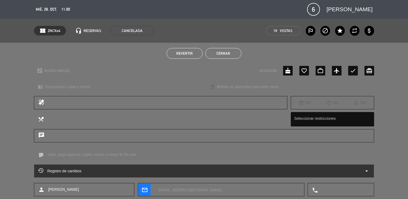
click at [228, 54] on button "Cerrar" at bounding box center [224, 53] width 36 height 11
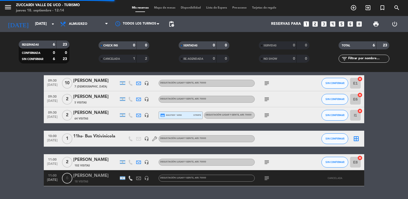
scroll to position [19, 0]
